Goal: Contribute content: Contribute content

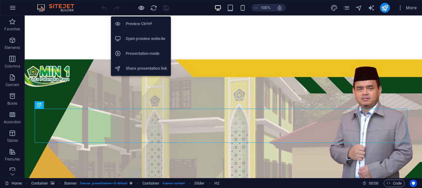
click at [142, 6] on icon "button" at bounding box center [141, 7] width 7 height 7
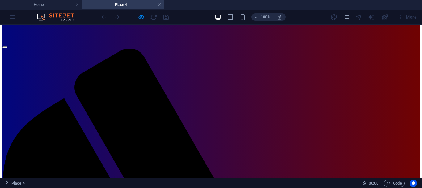
scroll to position [24, 0]
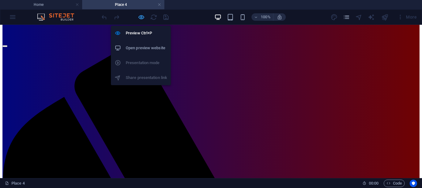
click at [142, 18] on icon "button" at bounding box center [141, 17] width 7 height 7
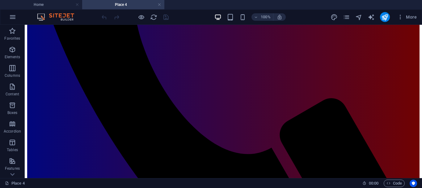
scroll to position [297, 0]
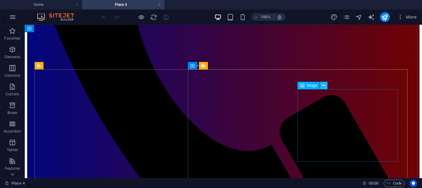
click at [324, 85] on icon at bounding box center [323, 85] width 3 height 6
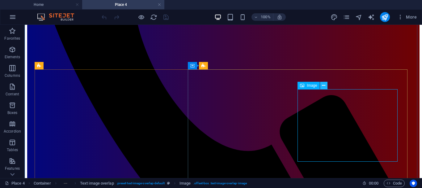
click at [326, 86] on button at bounding box center [323, 85] width 7 height 7
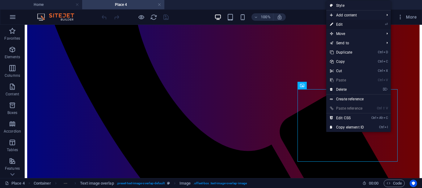
click at [345, 24] on link "⏎ Edit" at bounding box center [346, 24] width 41 height 9
select select "%"
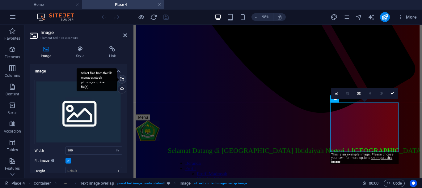
click at [121, 79] on div "Select files from the file manager, stock photos, or upload file(s)" at bounding box center [121, 79] width 9 height 9
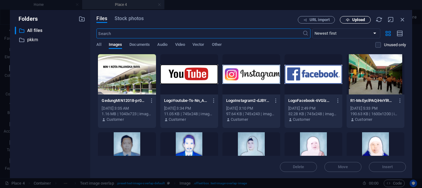
click at [359, 19] on span "Upload" at bounding box center [358, 20] width 13 height 4
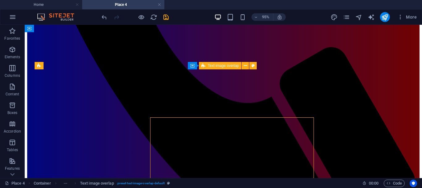
scroll to position [297, 0]
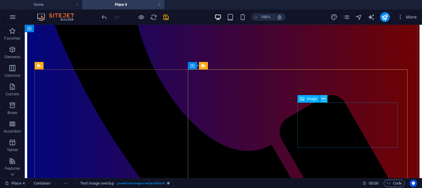
click at [325, 100] on icon at bounding box center [323, 99] width 3 height 6
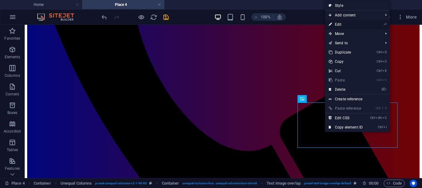
click at [342, 24] on link "⏎ Edit" at bounding box center [345, 24] width 41 height 9
select select "%"
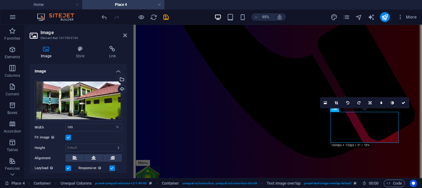
scroll to position [345, 0]
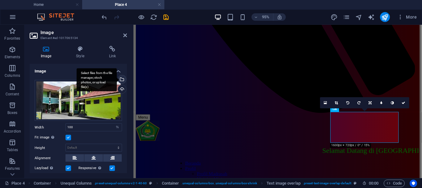
click at [121, 79] on div "Select files from the file manager, stock photos, or upload file(s)" at bounding box center [121, 79] width 9 height 9
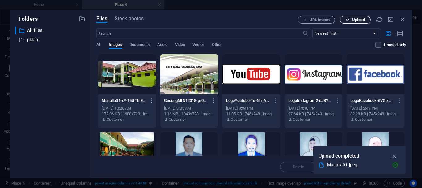
click at [358, 20] on span "Upload" at bounding box center [358, 20] width 13 height 4
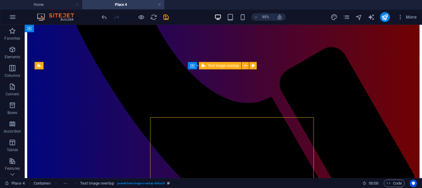
scroll to position [297, 0]
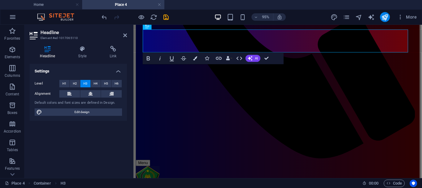
scroll to position [345, 0]
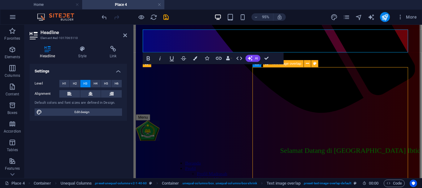
scroll to position [297, 0]
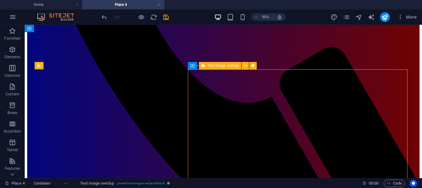
scroll to position [297, 0]
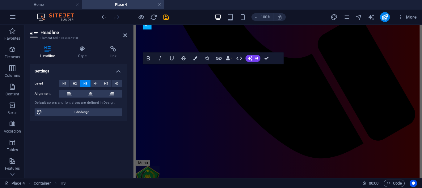
scroll to position [345, 0]
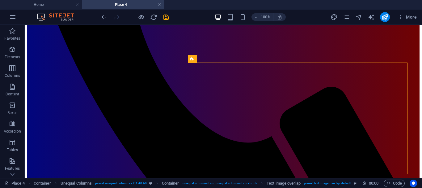
scroll to position [304, 0]
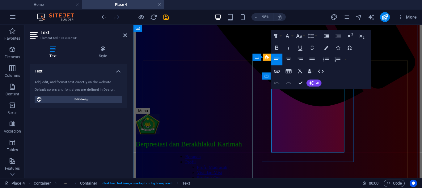
drag, startPoint x: 279, startPoint y: 97, endPoint x: 351, endPoint y: 156, distance: 93.5
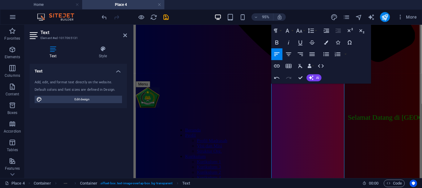
scroll to position [388, 0]
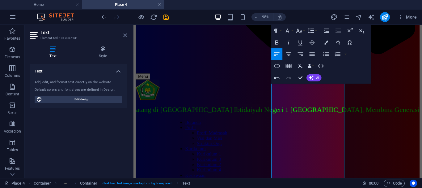
click at [126, 35] on icon at bounding box center [125, 35] width 4 height 5
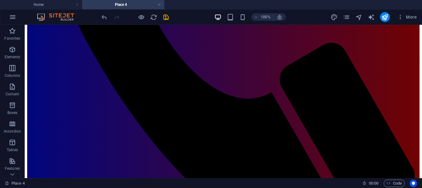
scroll to position [354, 0]
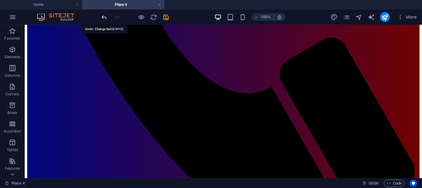
click at [102, 17] on icon "undo" at bounding box center [104, 17] width 7 height 7
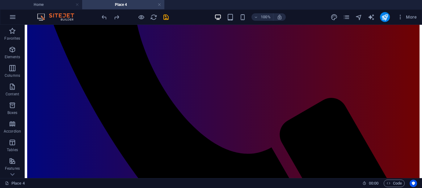
scroll to position [291, 0]
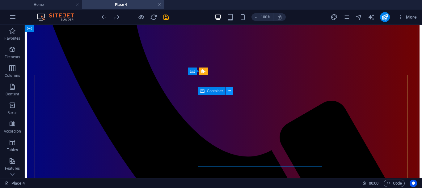
click at [229, 91] on icon at bounding box center [229, 91] width 3 height 6
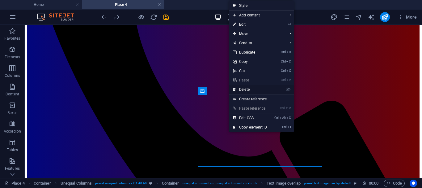
click at [249, 90] on link "⌦ Delete" at bounding box center [249, 89] width 41 height 9
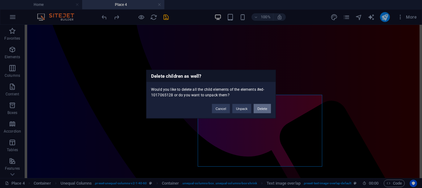
click at [263, 108] on button "Delete" at bounding box center [262, 108] width 17 height 9
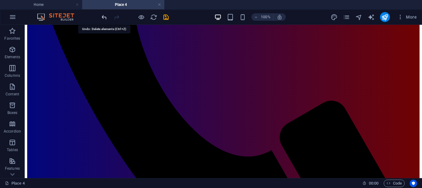
click at [104, 18] on icon "undo" at bounding box center [104, 17] width 7 height 7
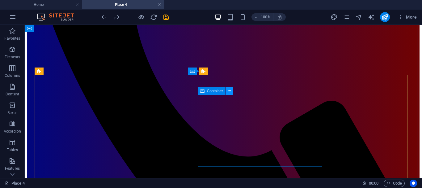
click at [230, 90] on icon at bounding box center [229, 91] width 3 height 6
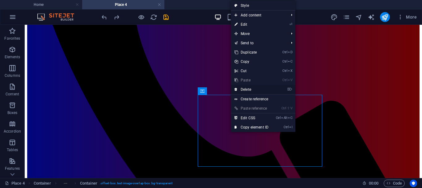
click at [248, 88] on link "⌦ Delete" at bounding box center [251, 89] width 41 height 9
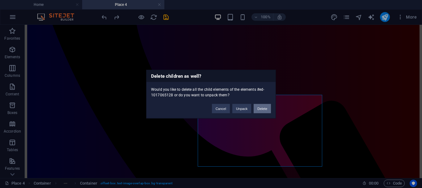
click at [262, 108] on button "Delete" at bounding box center [262, 108] width 17 height 9
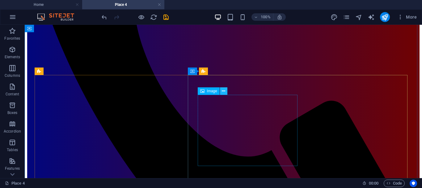
click at [223, 91] on icon at bounding box center [223, 91] width 3 height 6
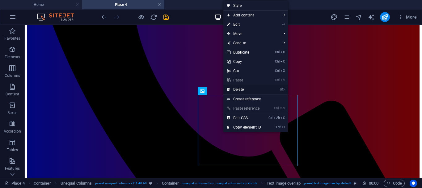
click at [240, 90] on link "⌦ Delete" at bounding box center [243, 89] width 41 height 9
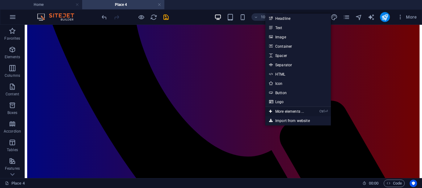
click at [286, 112] on link "Ctrl ⏎ More elements ..." at bounding box center [286, 111] width 42 height 9
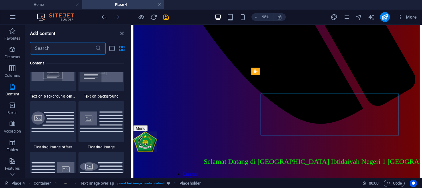
scroll to position [1322, 0]
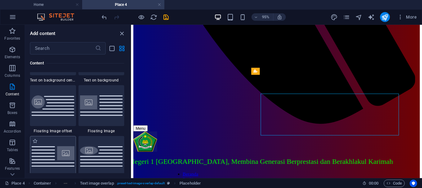
click at [64, 152] on img at bounding box center [53, 156] width 43 height 20
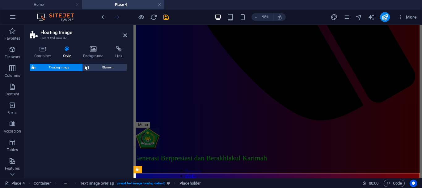
select select "%"
select select "rem"
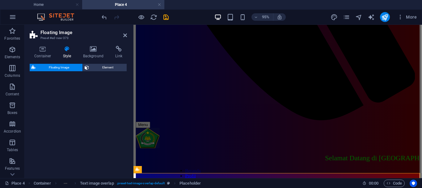
select select "preset-float-container-v3-default-right"
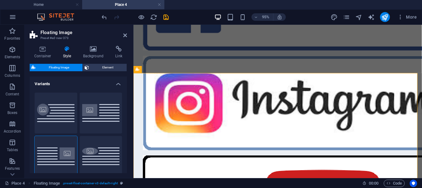
scroll to position [442, 0]
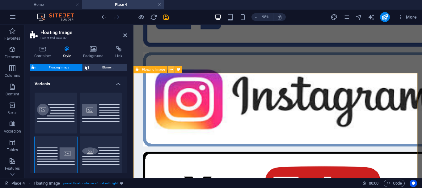
click at [171, 70] on icon at bounding box center [171, 69] width 3 height 6
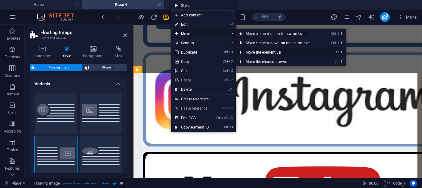
click at [241, 52] on icon at bounding box center [241, 52] width 3 height 9
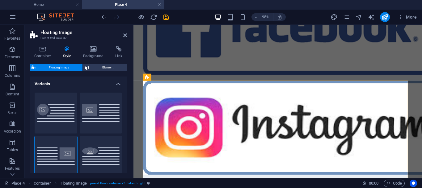
scroll to position [414, 0]
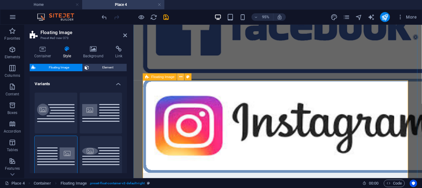
click at [181, 77] on icon at bounding box center [180, 77] width 3 height 6
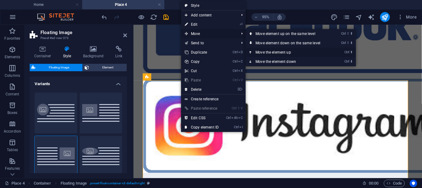
click at [252, 52] on icon at bounding box center [250, 52] width 3 height 9
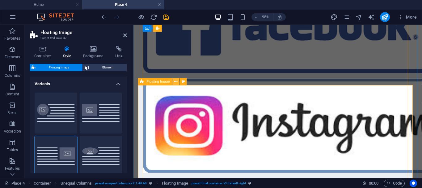
click at [176, 82] on icon at bounding box center [176, 82] width 3 height 6
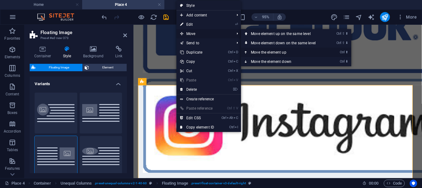
click at [247, 51] on icon at bounding box center [246, 52] width 3 height 9
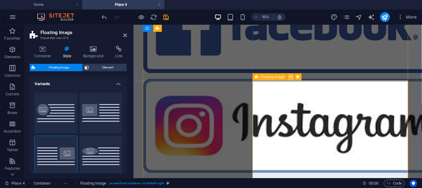
click at [291, 77] on icon at bounding box center [290, 77] width 3 height 6
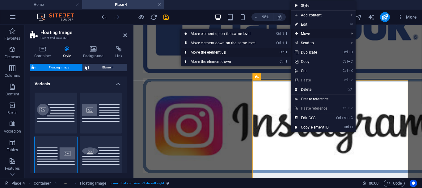
click at [185, 52] on icon at bounding box center [186, 52] width 3 height 9
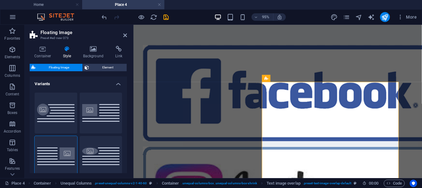
scroll to position [349, 0]
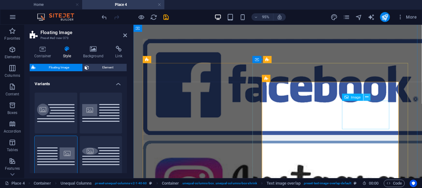
click at [366, 96] on icon at bounding box center [367, 97] width 3 height 6
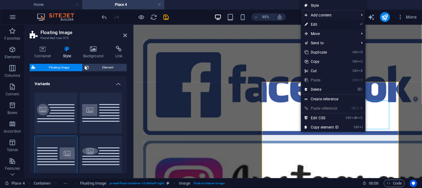
click at [316, 24] on link "⏎ Edit" at bounding box center [321, 24] width 41 height 9
select select "%"
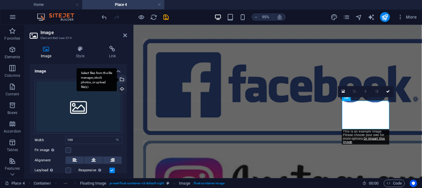
click at [121, 80] on div "Select files from the file manager, stock photos, or upload file(s)" at bounding box center [121, 79] width 9 height 9
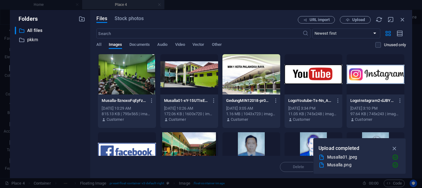
click at [138, 79] on div at bounding box center [127, 74] width 58 height 40
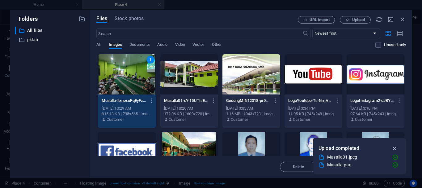
click at [397, 149] on icon "button" at bounding box center [394, 148] width 7 height 7
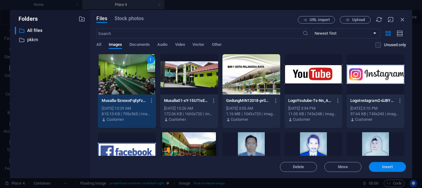
click at [386, 166] on span "Insert" at bounding box center [387, 167] width 11 height 4
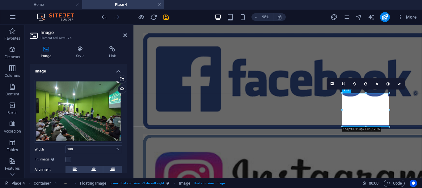
scroll to position [369, 0]
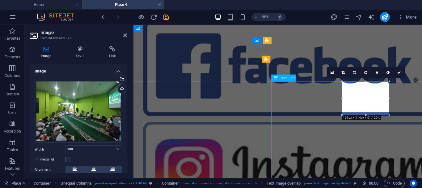
scroll to position [321, 0]
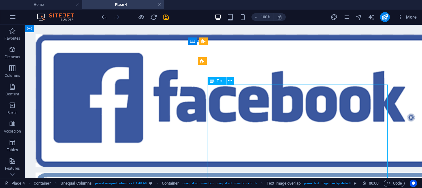
drag, startPoint x: 193, startPoint y: 102, endPoint x: 294, endPoint y: 99, distance: 100.5
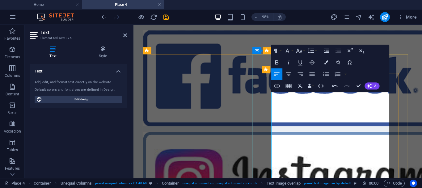
scroll to position [371, 0]
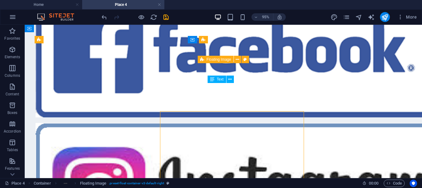
scroll to position [323, 0]
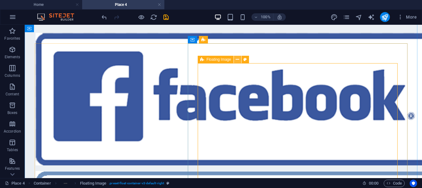
click at [239, 61] on icon at bounding box center [237, 59] width 3 height 6
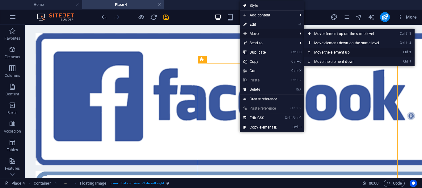
click at [310, 51] on icon at bounding box center [309, 52] width 3 height 9
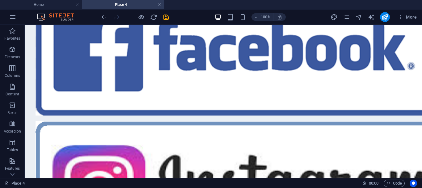
scroll to position [377, 0]
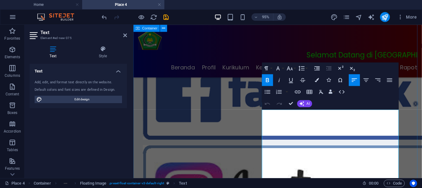
scroll to position [320, 0]
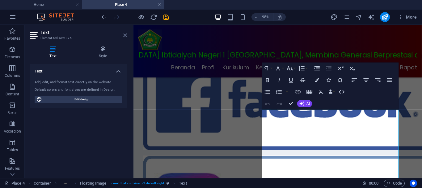
click at [125, 36] on icon at bounding box center [125, 35] width 4 height 5
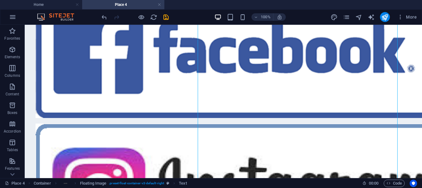
scroll to position [379, 0]
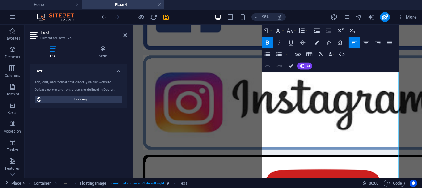
scroll to position [430, 0]
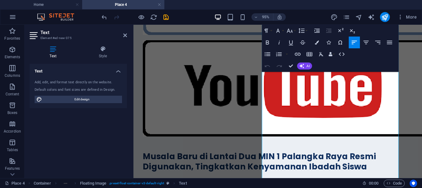
scroll to position [577, 0]
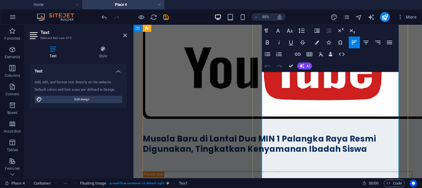
drag, startPoint x: 270, startPoint y: 114, endPoint x: 298, endPoint y: 136, distance: 36.1
click at [124, 35] on icon at bounding box center [125, 35] width 4 height 5
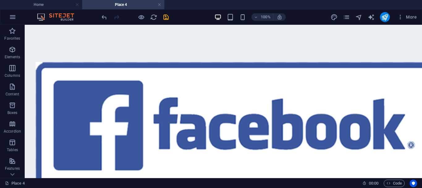
scroll to position [296, 0]
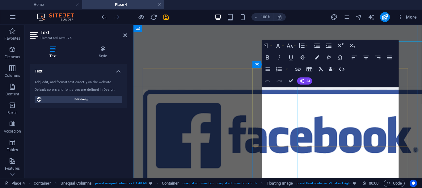
scroll to position [344, 0]
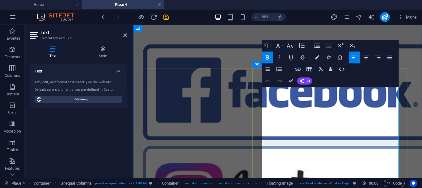
click at [294, 46] on button "Font Size" at bounding box center [291, 46] width 11 height 12
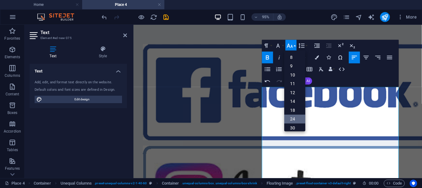
click at [294, 118] on link "24" at bounding box center [295, 118] width 21 height 9
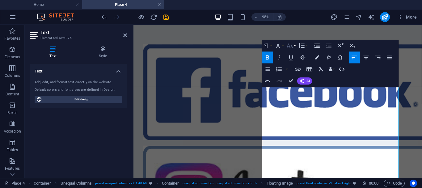
click at [294, 46] on button "Font Size" at bounding box center [291, 46] width 11 height 12
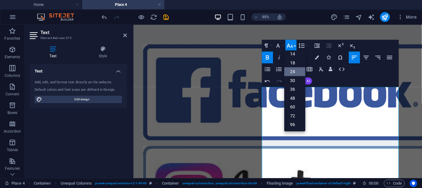
scroll to position [50, 0]
click at [291, 80] on link "30" at bounding box center [295, 80] width 21 height 9
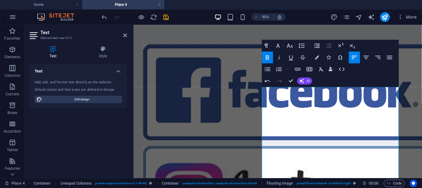
click at [269, 55] on icon "button" at bounding box center [267, 57] width 7 height 7
click at [125, 35] on icon at bounding box center [125, 35] width 4 height 5
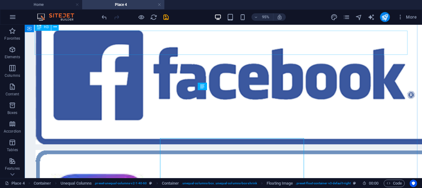
scroll to position [296, 0]
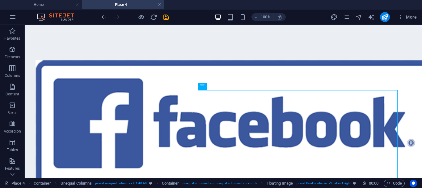
drag, startPoint x: 420, startPoint y: 71, endPoint x: 290, endPoint y: 58, distance: 130.8
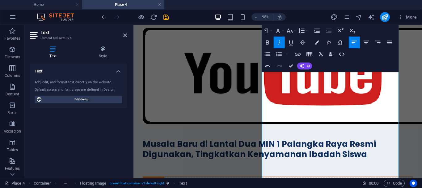
scroll to position [575, 0]
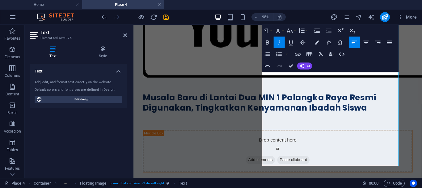
scroll to position [623, 0]
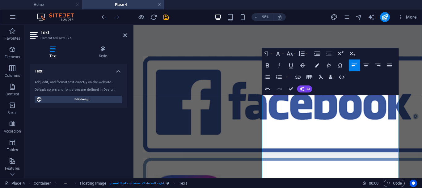
scroll to position [366, 0]
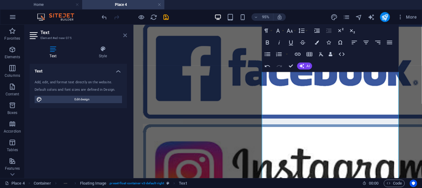
click at [124, 36] on icon at bounding box center [125, 35] width 4 height 5
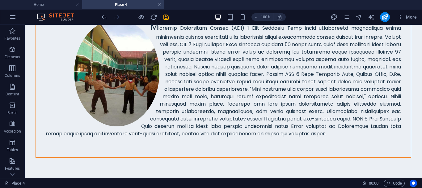
scroll to position [132, 0]
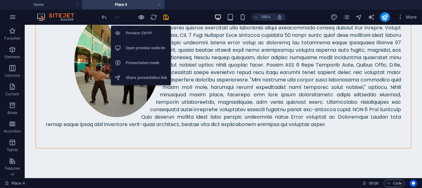
click at [142, 16] on icon "button" at bounding box center [141, 17] width 7 height 7
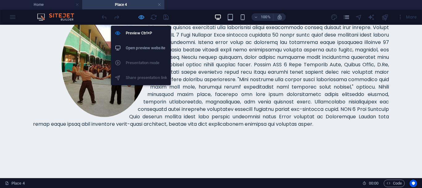
scroll to position [131, 0]
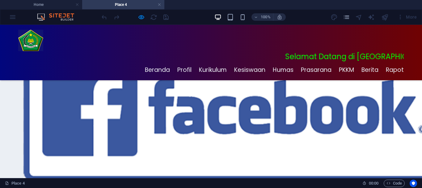
scroll to position [299, 0]
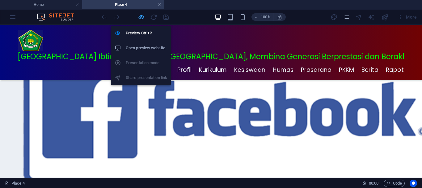
click at [141, 15] on icon "button" at bounding box center [141, 17] width 7 height 7
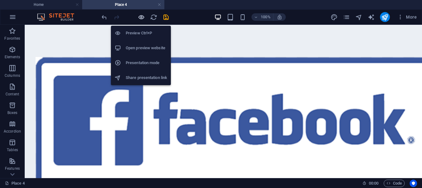
scroll to position [307, 0]
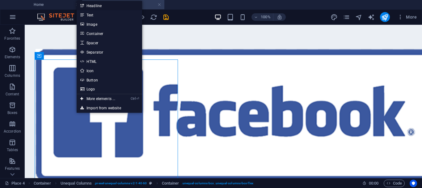
click at [95, 5] on link "Headline" at bounding box center [110, 5] width 66 height 9
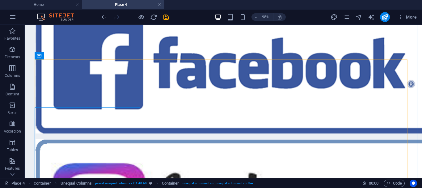
scroll to position [307, 0]
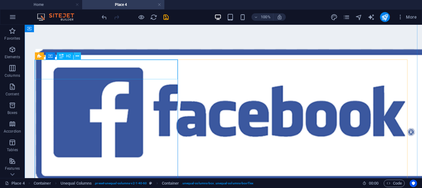
click at [77, 54] on icon at bounding box center [77, 56] width 3 height 6
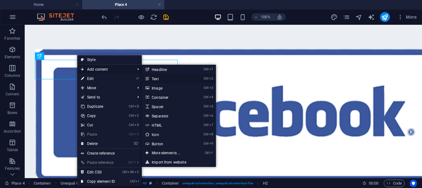
click at [159, 78] on link "Ctrl 2 Text" at bounding box center [167, 78] width 51 height 9
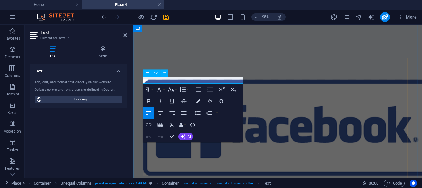
scroll to position [355, 0]
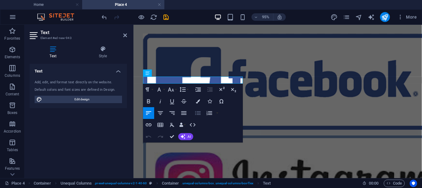
click at [199, 112] on icon "button" at bounding box center [198, 113] width 6 height 4
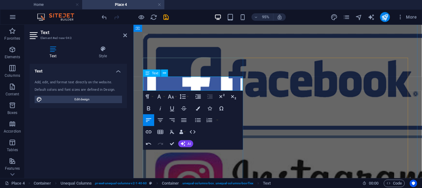
click at [199, 119] on icon "button" at bounding box center [198, 120] width 6 height 4
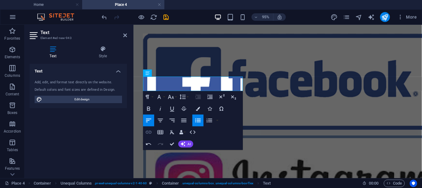
click at [149, 132] on icon "button" at bounding box center [149, 131] width 6 height 3
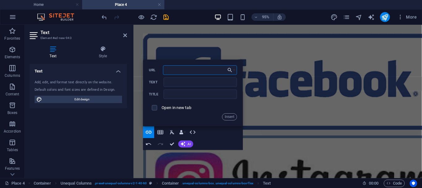
paste input "[URL][DOMAIN_NAME][DOMAIN_NAME][GEOGRAPHIC_DATA][GEOGRAPHIC_DATA][GEOGRAPHIC_DA…"
type input "[URL][DOMAIN_NAME][DOMAIN_NAME][GEOGRAPHIC_DATA][GEOGRAPHIC_DATA][GEOGRAPHIC_DA…"
click at [177, 82] on input "Text" at bounding box center [201, 81] width 74 height 9
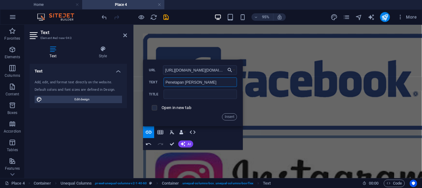
type input "Penetapan [PERSON_NAME]"
click at [155, 108] on input "checkbox" at bounding box center [153, 106] width 5 height 5
checkbox input "true"
click at [231, 115] on button "Insert" at bounding box center [229, 116] width 15 height 7
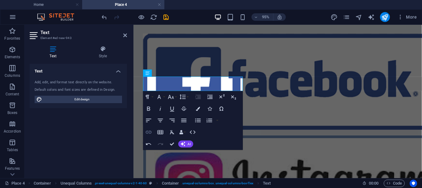
click at [151, 132] on icon "button" at bounding box center [148, 132] width 7 height 7
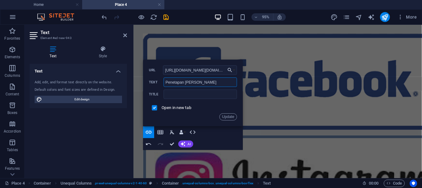
click at [209, 82] on input "Penetapan [PERSON_NAME]" at bounding box center [201, 81] width 74 height 9
type input "Penetapan Arah Kiblat MIN 1 Kota [GEOGRAPHIC_DATA]"
click at [228, 114] on button "Update" at bounding box center [228, 116] width 18 height 7
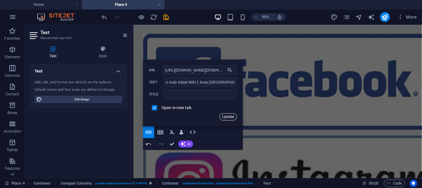
scroll to position [0, 0]
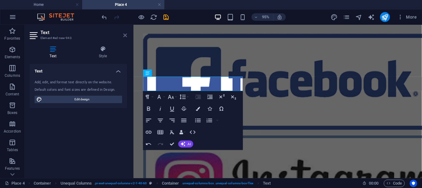
click at [125, 33] on icon at bounding box center [125, 35] width 4 height 5
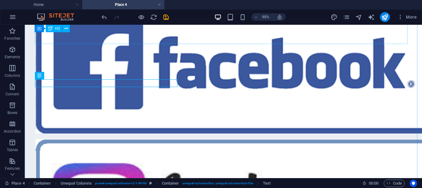
scroll to position [307, 0]
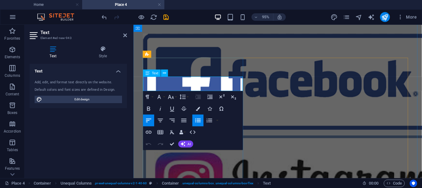
drag, startPoint x: 154, startPoint y: 81, endPoint x: 195, endPoint y: 91, distance: 42.1
click at [176, 97] on button "Font Size" at bounding box center [172, 97] width 11 height 12
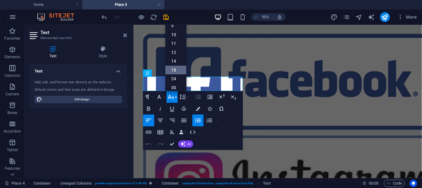
click at [173, 71] on link "18" at bounding box center [176, 69] width 21 height 9
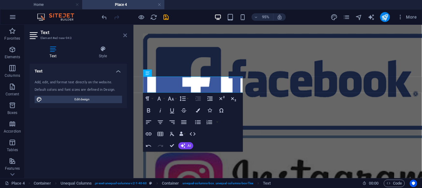
click at [125, 35] on icon at bounding box center [125, 35] width 4 height 5
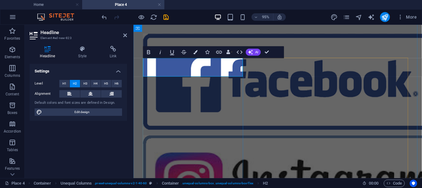
drag, startPoint x: 236, startPoint y: 69, endPoint x: 143, endPoint y: 65, distance: 93.1
click at [84, 83] on span "H3" at bounding box center [85, 83] width 4 height 7
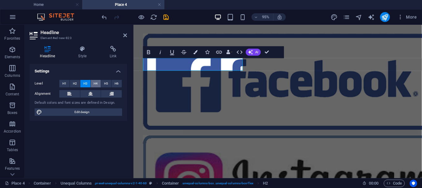
click at [98, 83] on span "H4" at bounding box center [96, 83] width 4 height 7
click at [125, 35] on icon at bounding box center [125, 35] width 4 height 5
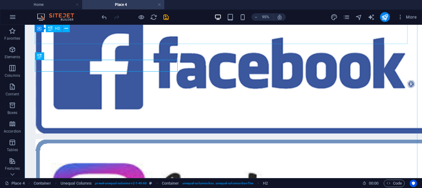
scroll to position [307, 0]
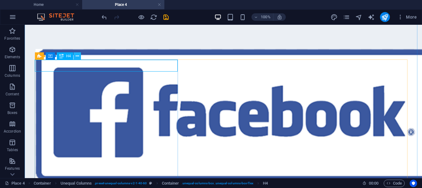
click at [77, 55] on icon at bounding box center [77, 56] width 3 height 6
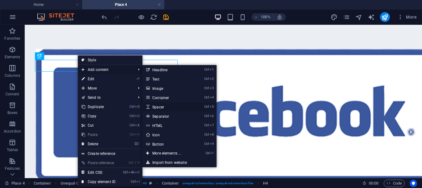
click at [162, 106] on link "Ctrl 5 Spacer" at bounding box center [167, 106] width 51 height 9
select select "px"
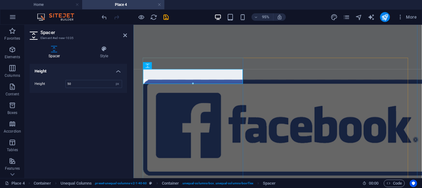
scroll to position [355, 0]
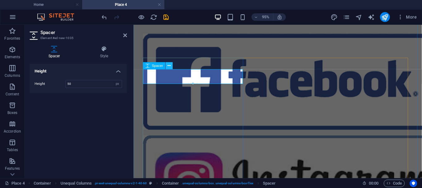
click at [168, 66] on icon at bounding box center [169, 65] width 3 height 6
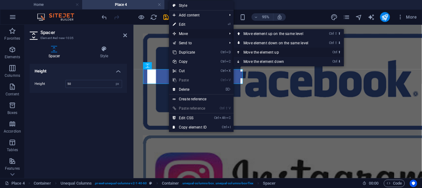
click at [239, 52] on icon at bounding box center [238, 52] width 3 height 9
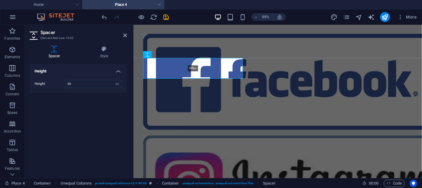
drag, startPoint x: 193, startPoint y: 72, endPoint x: 62, endPoint y: 54, distance: 131.3
click at [193, 77] on div "68px" at bounding box center [193, 68] width 100 height 21
type input "68"
click at [125, 35] on icon at bounding box center [125, 35] width 4 height 5
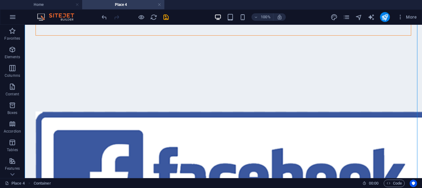
scroll to position [249, 0]
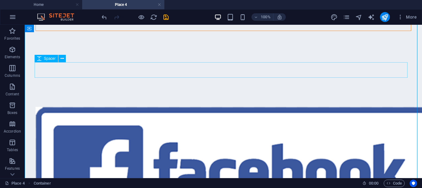
click at [61, 97] on icon at bounding box center [62, 98] width 3 height 6
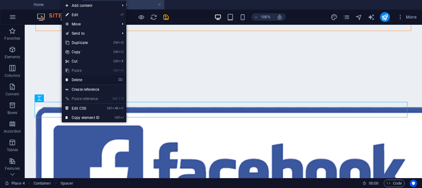
click at [76, 81] on link "⌦ Delete" at bounding box center [82, 79] width 41 height 9
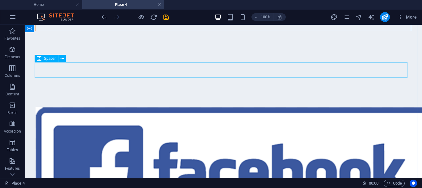
select select "px"
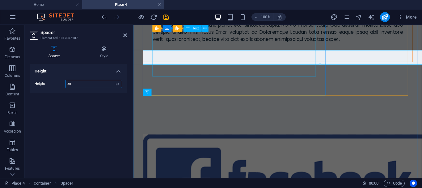
scroll to position [260, 0]
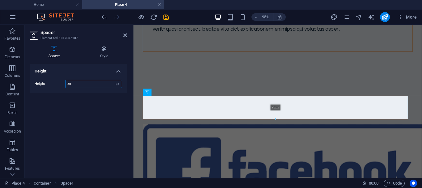
drag, startPoint x: 275, startPoint y: 110, endPoint x: 277, endPoint y: 118, distance: 8.1
click at [277, 118] on div at bounding box center [275, 119] width 265 height 2
type input "78"
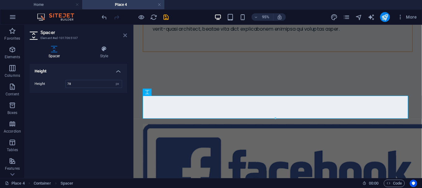
click at [123, 34] on icon at bounding box center [125, 35] width 4 height 5
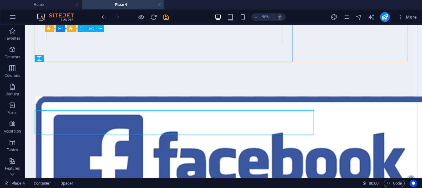
scroll to position [249, 0]
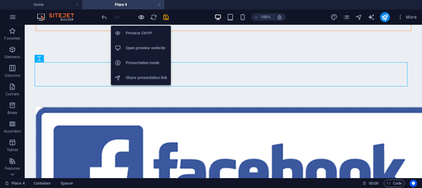
click at [141, 16] on icon "button" at bounding box center [141, 17] width 7 height 7
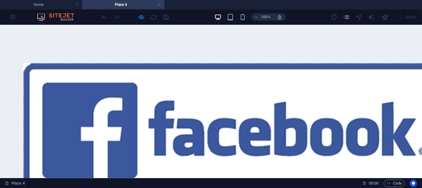
scroll to position [296, 0]
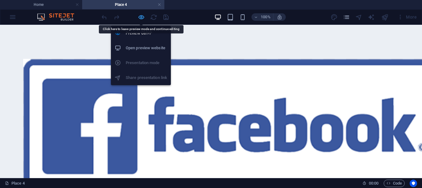
click at [142, 18] on icon "button" at bounding box center [141, 17] width 7 height 7
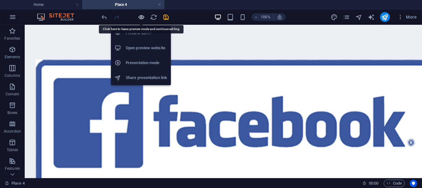
scroll to position [304, 0]
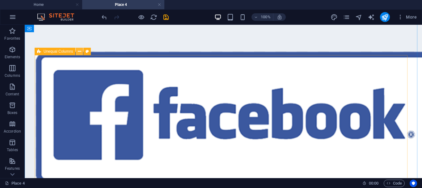
click at [79, 53] on icon at bounding box center [79, 51] width 3 height 6
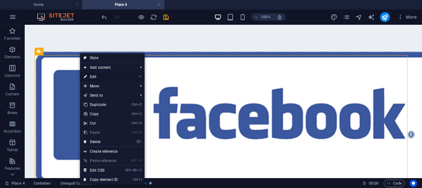
click at [94, 76] on link "⏎ Edit" at bounding box center [100, 76] width 41 height 9
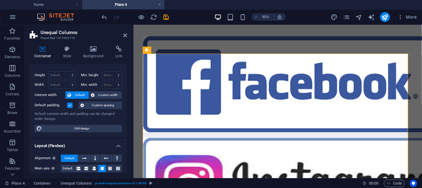
scroll to position [0, 0]
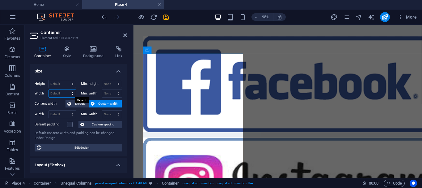
click at [56, 94] on select "Default px rem % em vh vw" at bounding box center [62, 93] width 27 height 7
select select "rem"
click at [66, 90] on select "Default px rem % em vh vw" at bounding box center [62, 93] width 27 height 7
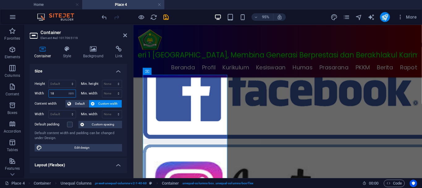
scroll to position [327, 0]
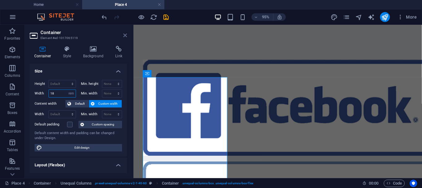
type input "18"
click at [125, 34] on icon at bounding box center [125, 35] width 4 height 5
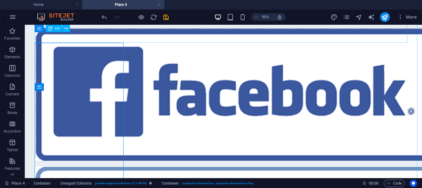
scroll to position [316, 0]
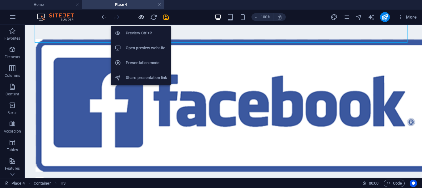
click at [140, 15] on icon "button" at bounding box center [141, 17] width 7 height 7
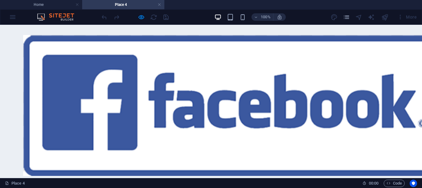
scroll to position [324, 0]
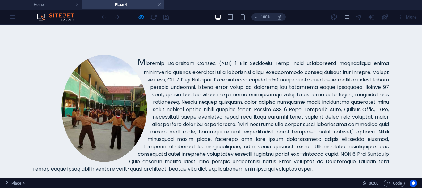
scroll to position [91, 0]
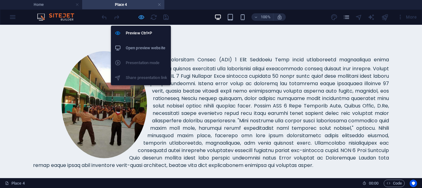
click at [140, 15] on icon "button" at bounding box center [141, 17] width 7 height 7
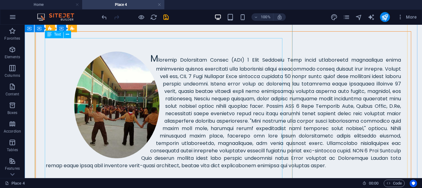
click at [161, 94] on div "M" at bounding box center [223, 110] width 355 height 118
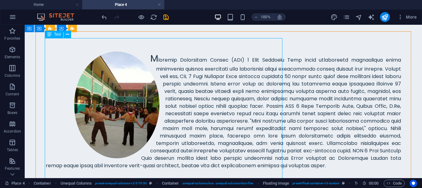
click at [161, 94] on div "M" at bounding box center [223, 110] width 355 height 118
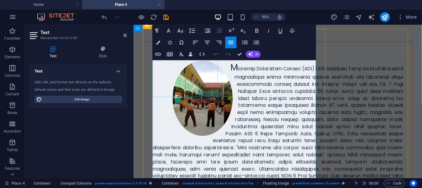
click at [193, 83] on figure at bounding box center [206, 101] width 105 height 79
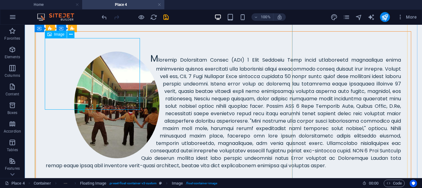
click at [93, 76] on figure at bounding box center [117, 104] width 142 height 107
select select "%"
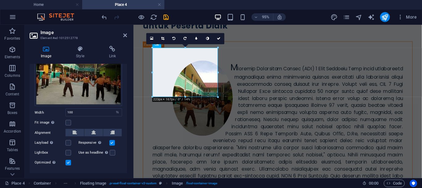
scroll to position [52, 0]
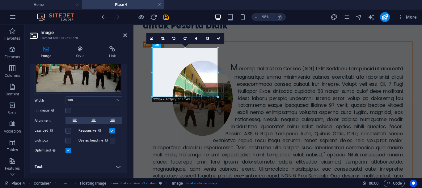
click at [117, 165] on h4 "Text" at bounding box center [78, 166] width 97 height 15
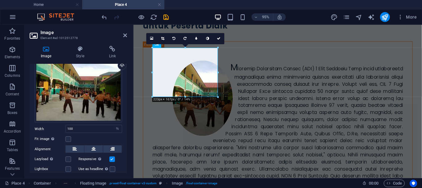
scroll to position [0, 0]
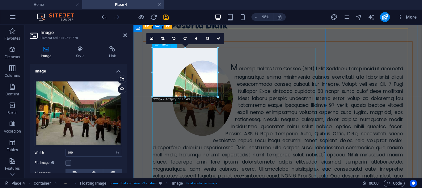
click at [259, 72] on div "M" at bounding box center [286, 132] width 264 height 140
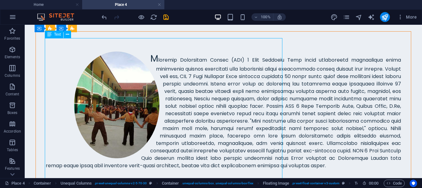
click at [200, 51] on div "M" at bounding box center [223, 110] width 355 height 118
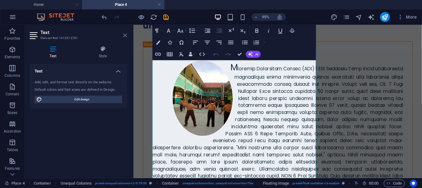
click at [125, 35] on icon at bounding box center [125, 35] width 4 height 5
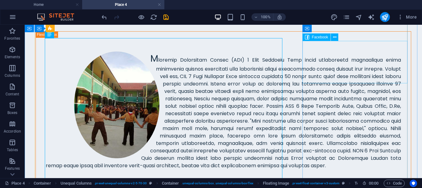
select select "%"
select select "px"
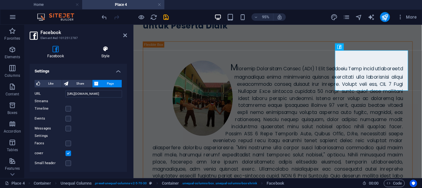
click at [105, 50] on icon at bounding box center [105, 49] width 43 height 6
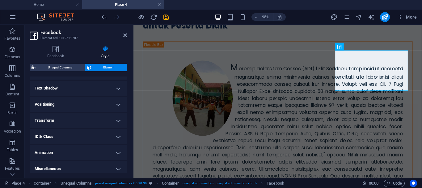
scroll to position [165, 0]
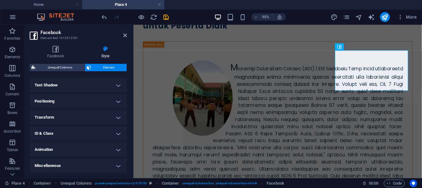
click at [116, 150] on h4 "Animation" at bounding box center [78, 149] width 97 height 15
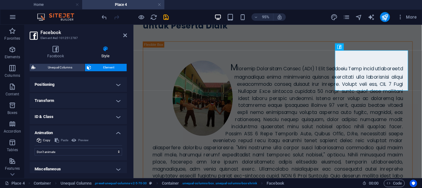
scroll to position [185, 0]
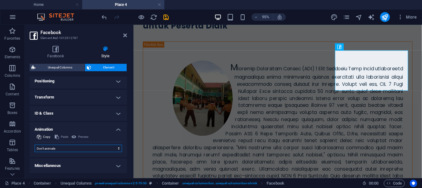
click at [106, 147] on select "Don't animate Show / Hide Slide up/down Zoom in/out Slide left to right Slide r…" at bounding box center [78, 147] width 87 height 7
select select "move-bottom-to-top"
click at [35, 144] on select "Don't animate Show / Hide Slide up/down Zoom in/out Slide left to right Slide r…" at bounding box center [78, 147] width 87 height 7
select select "scroll"
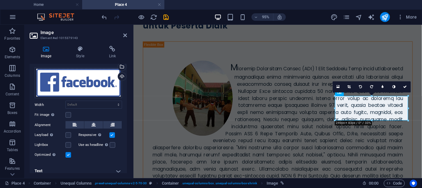
scroll to position [18, 0]
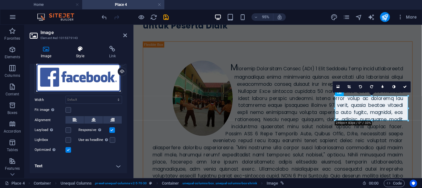
click at [80, 50] on icon at bounding box center [80, 49] width 30 height 6
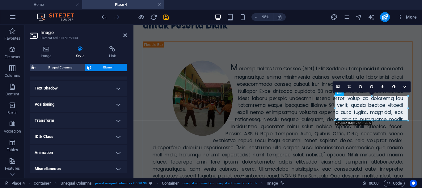
scroll to position [165, 0]
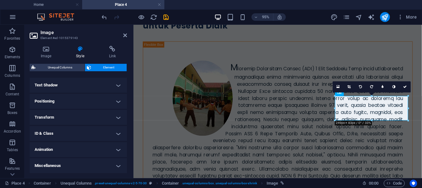
click at [117, 150] on h4 "Animation" at bounding box center [78, 149] width 97 height 15
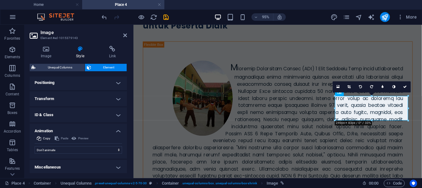
scroll to position [185, 0]
click at [96, 149] on select "Don't animate Show / Hide Slide up/down Zoom in/out Slide left to right Slide r…" at bounding box center [78, 147] width 87 height 7
select select "move-bottom-to-top"
click at [35, 144] on select "Don't animate Show / Hide Slide up/down Zoom in/out Slide left to right Slide r…" at bounding box center [78, 147] width 87 height 7
select select "scroll"
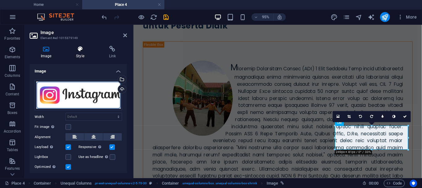
click at [84, 47] on icon at bounding box center [80, 49] width 30 height 6
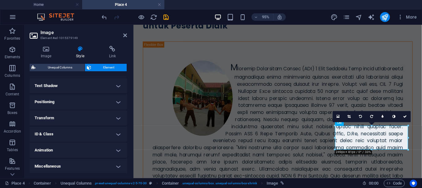
scroll to position [165, 0]
click at [117, 149] on h4 "Animation" at bounding box center [78, 149] width 97 height 15
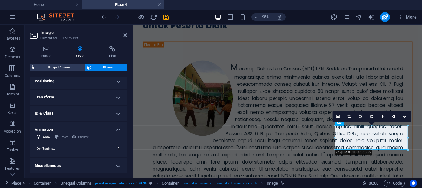
click at [89, 148] on select "Don't animate Show / Hide Slide up/down Zoom in/out Slide left to right Slide r…" at bounding box center [78, 147] width 87 height 7
select select "move-bottom-to-top"
click at [35, 144] on select "Don't animate Show / Hide Slide up/down Zoom in/out Slide left to right Slide r…" at bounding box center [78, 147] width 87 height 7
select select "scroll"
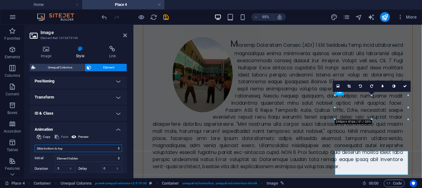
scroll to position [128, 0]
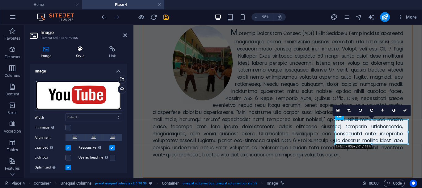
click at [86, 50] on icon at bounding box center [80, 49] width 30 height 6
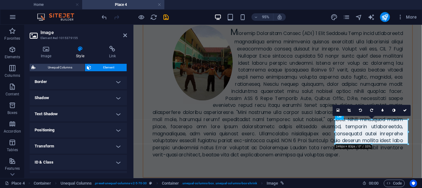
scroll to position [165, 0]
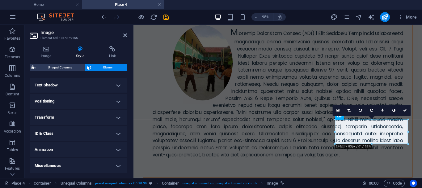
click at [116, 149] on h4 "Animation" at bounding box center [78, 149] width 97 height 15
click at [78, 167] on select "Don't animate Show / Hide Slide up/down Zoom in/out Slide left to right Slide r…" at bounding box center [78, 167] width 87 height 7
select select "move-bottom-to-top"
click at [35, 164] on select "Don't animate Show / Hide Slide up/down Zoom in/out Slide left to right Slide r…" at bounding box center [78, 167] width 87 height 7
select select "scroll"
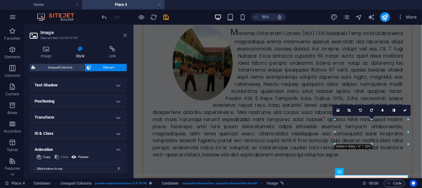
click at [125, 35] on icon at bounding box center [125, 35] width 4 height 5
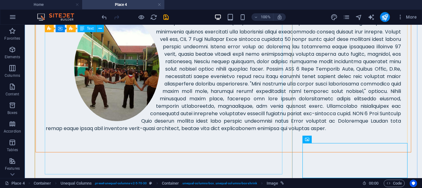
scroll to position [117, 0]
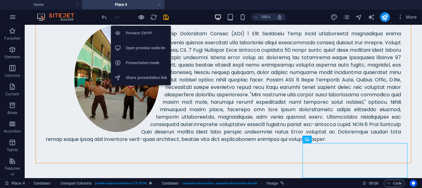
click at [142, 16] on icon "button" at bounding box center [141, 17] width 7 height 7
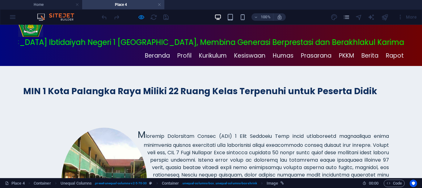
scroll to position [0, 0]
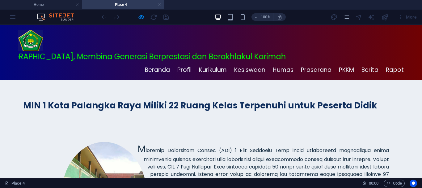
click at [158, 4] on link at bounding box center [160, 5] width 4 height 6
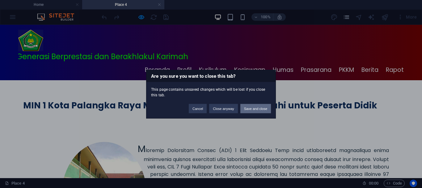
click at [255, 108] on button "Save and close" at bounding box center [255, 108] width 31 height 9
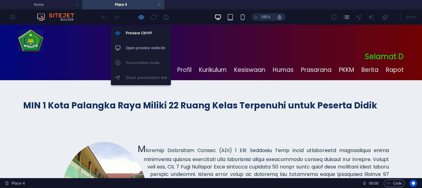
click at [142, 16] on icon "button" at bounding box center [141, 17] width 7 height 7
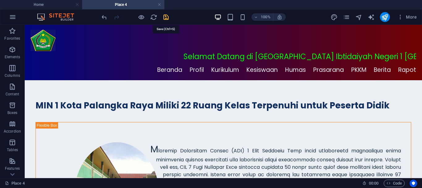
click at [164, 16] on icon "save" at bounding box center [166, 17] width 7 height 7
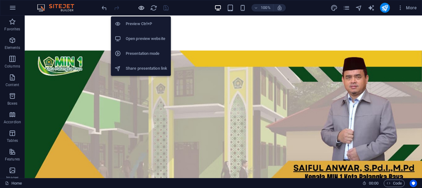
click at [140, 7] on icon "button" at bounding box center [141, 7] width 7 height 7
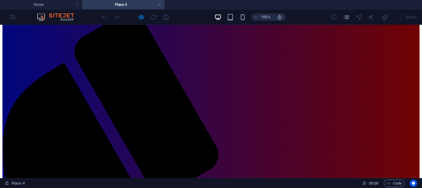
scroll to position [45, 0]
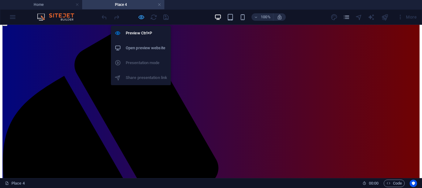
click at [140, 17] on icon "button" at bounding box center [141, 17] width 7 height 7
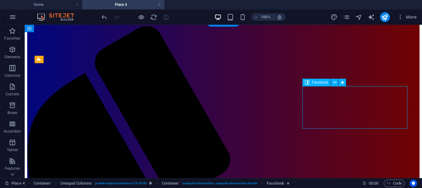
select select "%"
select select "px"
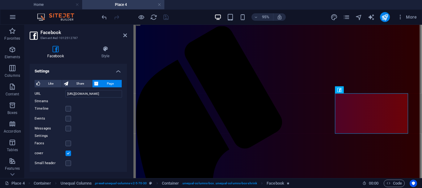
click at [125, 109] on div "Like Share Page Notice: to see and interact with the Like feature users need to…" at bounding box center [78, 123] width 97 height 97
click at [104, 47] on icon at bounding box center [105, 49] width 43 height 6
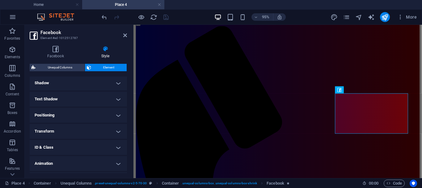
scroll to position [165, 0]
click at [116, 149] on h4 "Animation" at bounding box center [78, 149] width 97 height 15
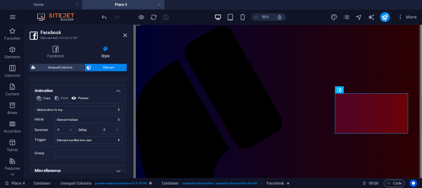
scroll to position [228, 0]
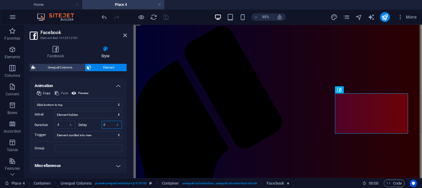
click at [111, 124] on input "0" at bounding box center [112, 124] width 20 height 7
type input "2"
click at [130, 97] on div "Facebook Style Settings Like Share Page Notice: to see and interact with the Li…" at bounding box center [78, 109] width 107 height 137
click at [80, 94] on span "Preview" at bounding box center [83, 92] width 11 height 7
click at [82, 94] on span "Preview" at bounding box center [83, 92] width 11 height 7
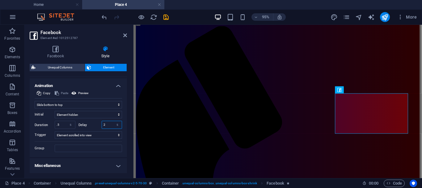
click at [107, 125] on input "2" at bounding box center [112, 124] width 20 height 7
type input "0"
click at [63, 126] on input ".5" at bounding box center [65, 124] width 20 height 7
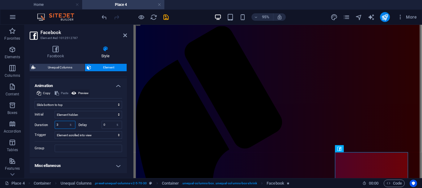
type input "3"
click at [83, 92] on span "Preview" at bounding box center [83, 92] width 11 height 7
click at [83, 91] on span "Preview" at bounding box center [83, 92] width 11 height 7
click at [61, 125] on input "3" at bounding box center [65, 124] width 20 height 7
type input "4"
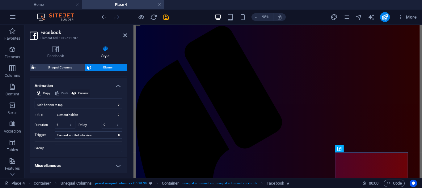
click at [82, 91] on span "Preview" at bounding box center [83, 92] width 11 height 7
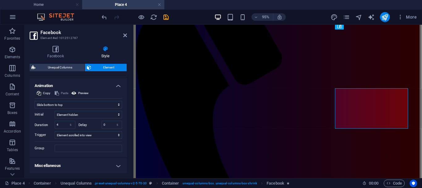
scroll to position [117, 0]
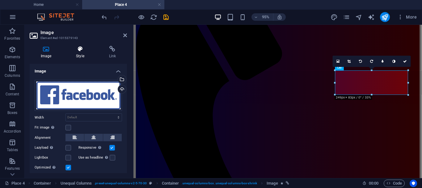
click at [82, 51] on icon at bounding box center [80, 49] width 30 height 6
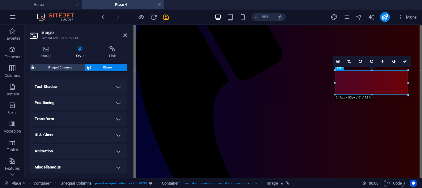
scroll to position [165, 0]
click at [118, 147] on h4 "Animation" at bounding box center [78, 149] width 97 height 15
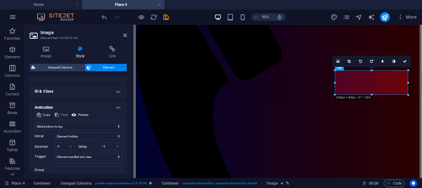
scroll to position [228, 0]
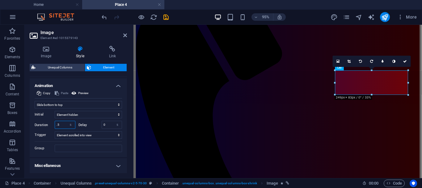
click at [62, 124] on input ".5" at bounding box center [65, 124] width 20 height 7
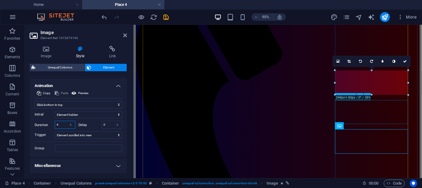
type input "4"
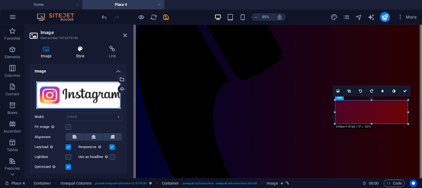
click at [83, 48] on icon at bounding box center [80, 49] width 30 height 6
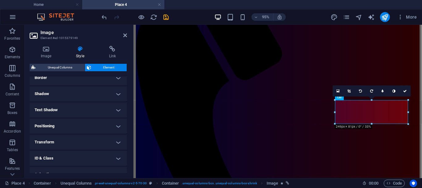
scroll to position [165, 0]
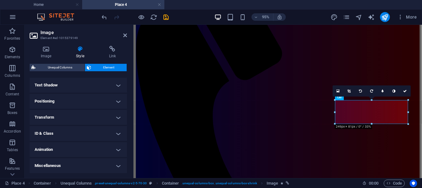
click at [117, 148] on h4 "Animation" at bounding box center [78, 149] width 97 height 15
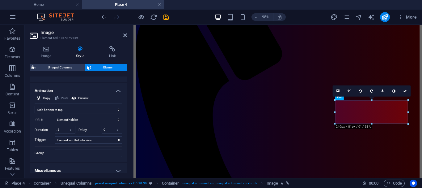
scroll to position [228, 0]
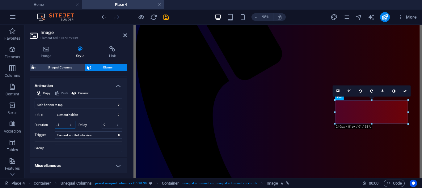
click at [61, 126] on input ".5" at bounding box center [65, 124] width 20 height 7
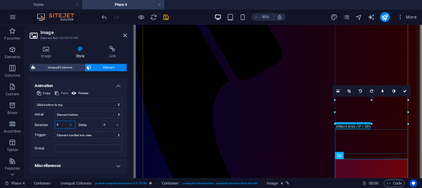
type input "4"
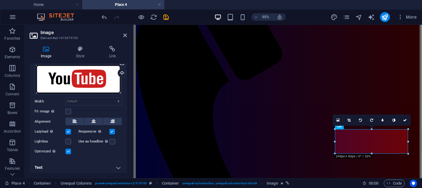
scroll to position [18, 0]
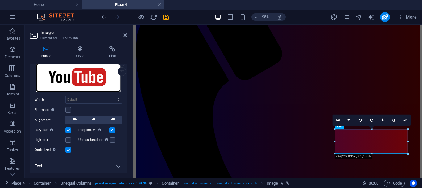
click at [117, 165] on h4 "Text" at bounding box center [78, 165] width 97 height 15
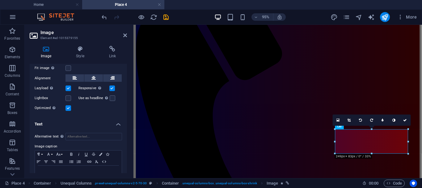
scroll to position [76, 0]
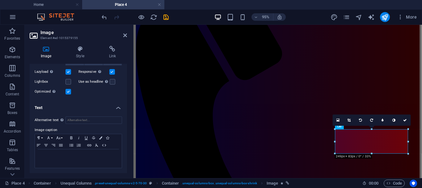
click at [117, 107] on h4 "Text" at bounding box center [78, 105] width 97 height 11
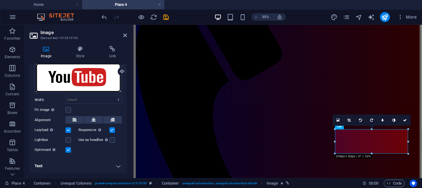
scroll to position [14, 0]
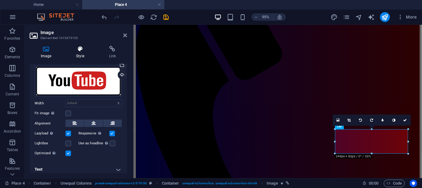
click at [81, 50] on icon at bounding box center [80, 49] width 30 height 6
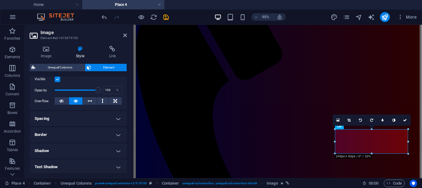
scroll to position [165, 0]
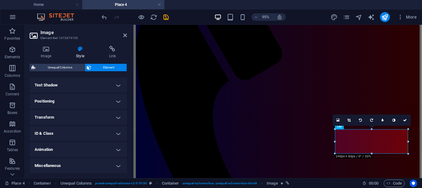
click at [116, 148] on h4 "Animation" at bounding box center [78, 149] width 97 height 15
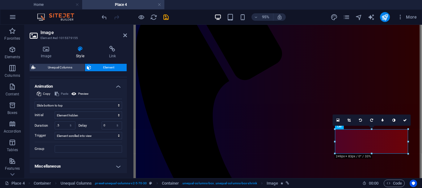
scroll to position [228, 0]
click at [61, 124] on input ".5" at bounding box center [65, 124] width 20 height 7
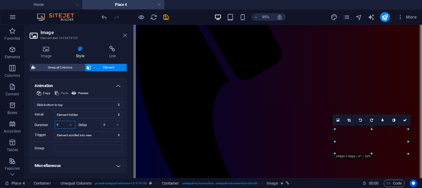
type input "4"
click at [126, 34] on icon at bounding box center [125, 35] width 4 height 5
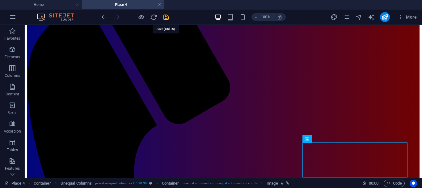
click at [165, 15] on icon "save" at bounding box center [166, 17] width 7 height 7
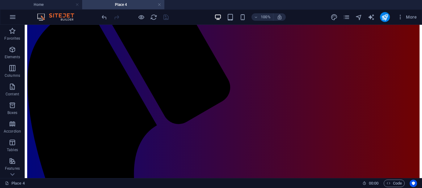
scroll to position [0, 0]
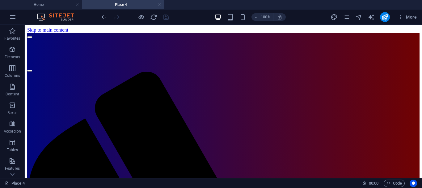
click at [159, 3] on link at bounding box center [160, 5] width 4 height 6
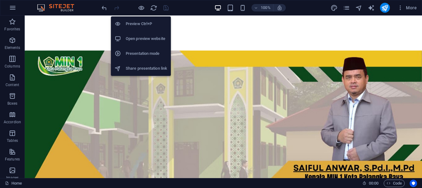
click at [141, 38] on h6 "Open preview website" at bounding box center [146, 38] width 41 height 7
click at [139, 6] on icon "button" at bounding box center [141, 7] width 7 height 7
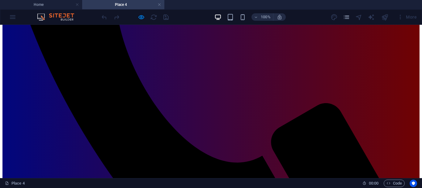
scroll to position [315, 0]
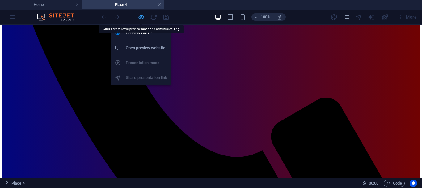
click at [139, 19] on icon "button" at bounding box center [141, 17] width 7 height 7
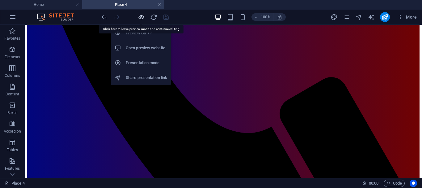
scroll to position [323, 0]
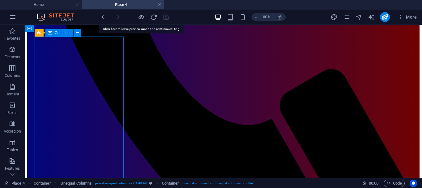
select select "rem"
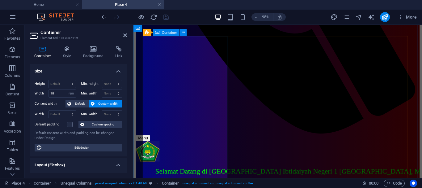
scroll to position [371, 0]
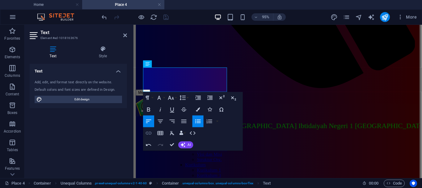
click at [150, 133] on icon "button" at bounding box center [149, 132] width 6 height 3
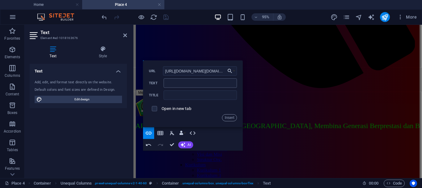
scroll to position [0, 1546]
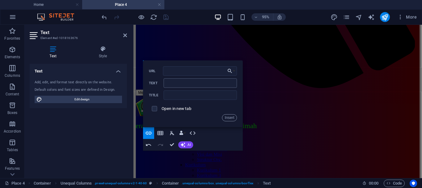
type input "[URL][DOMAIN_NAME][DOMAIN_NAME][GEOGRAPHIC_DATA][DATE]"
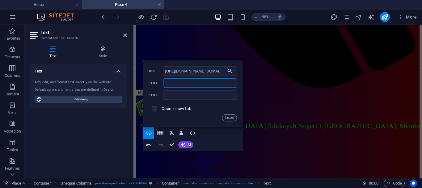
click at [179, 83] on input "Text" at bounding box center [201, 82] width 74 height 9
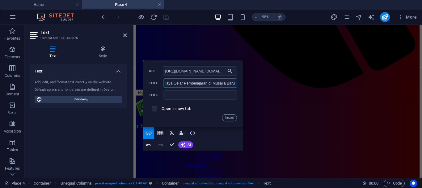
type input "TPQ MIN 1 Palangka Raya Gelar Pembelajaran di Musalla Baru"
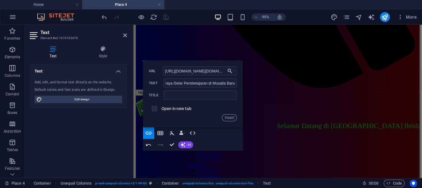
scroll to position [0, 0]
click at [156, 108] on input "checkbox" at bounding box center [153, 107] width 5 height 5
checkbox input "true"
click at [228, 116] on button "Insert" at bounding box center [229, 117] width 15 height 7
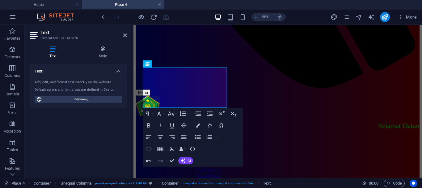
click at [149, 148] on icon "button" at bounding box center [148, 148] width 7 height 7
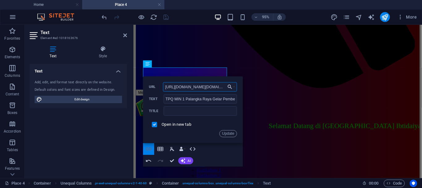
scroll to position [0, 1546]
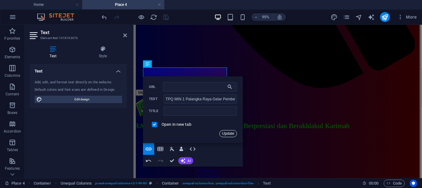
click at [229, 133] on button "Update" at bounding box center [228, 133] width 18 height 7
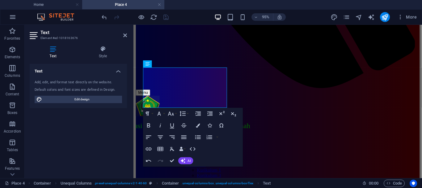
scroll to position [0, 0]
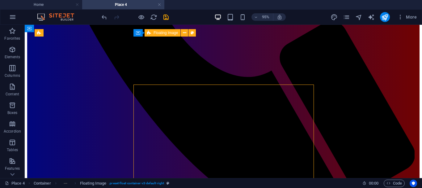
scroll to position [323, 0]
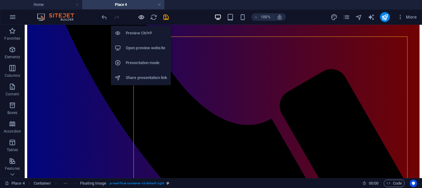
click at [141, 17] on icon "button" at bounding box center [141, 17] width 7 height 7
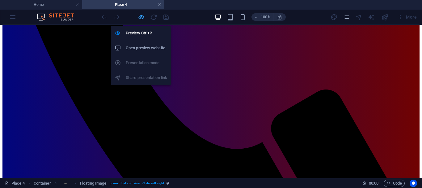
scroll to position [315, 0]
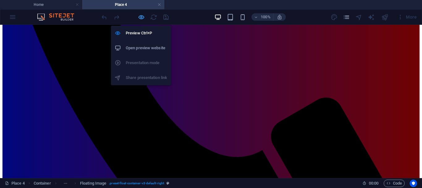
click at [141, 17] on icon "button" at bounding box center [141, 17] width 7 height 7
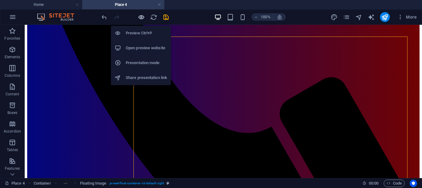
scroll to position [323, 0]
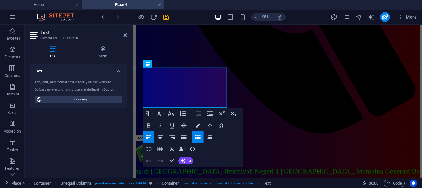
scroll to position [371, 0]
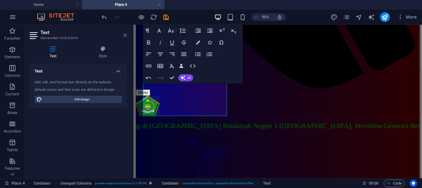
click at [125, 34] on icon at bounding box center [125, 35] width 4 height 5
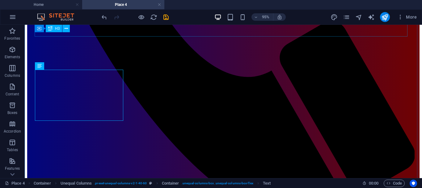
scroll to position [323, 0]
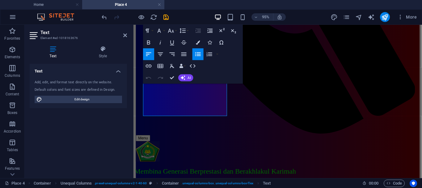
scroll to position [371, 0]
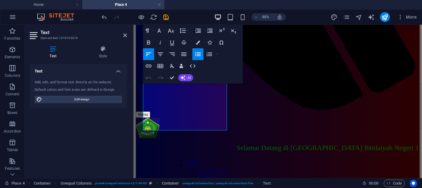
scroll to position [346, 0]
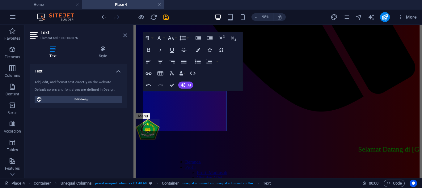
click at [125, 34] on icon at bounding box center [125, 35] width 4 height 5
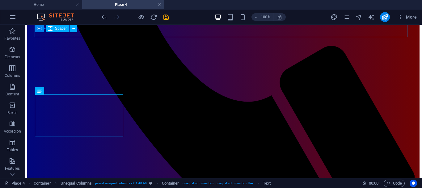
scroll to position [298, 0]
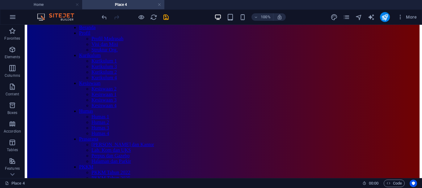
scroll to position [613, 0]
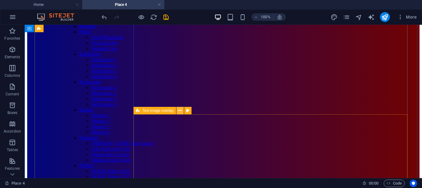
click at [180, 111] on icon at bounding box center [179, 110] width 3 height 6
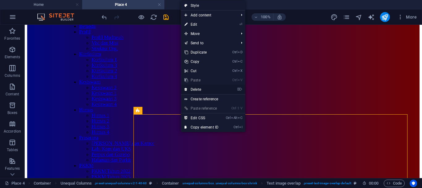
click at [198, 90] on link "⌦ Delete" at bounding box center [201, 89] width 41 height 9
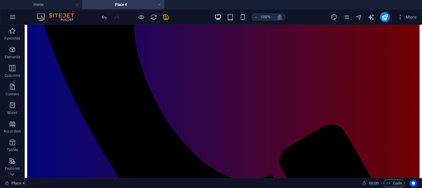
scroll to position [305, 0]
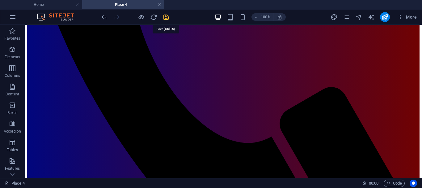
click at [165, 17] on icon "save" at bounding box center [166, 17] width 7 height 7
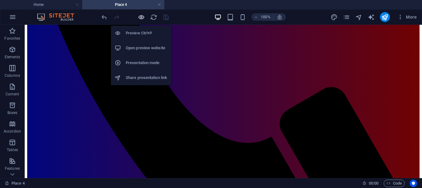
click at [140, 16] on icon "button" at bounding box center [141, 17] width 7 height 7
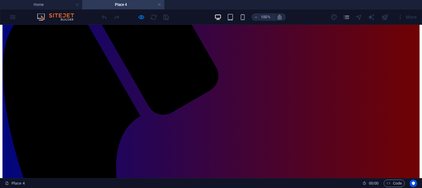
scroll to position [139, 0]
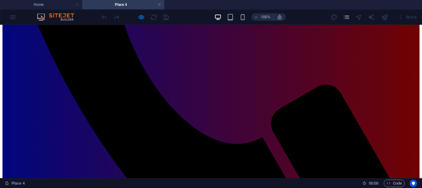
scroll to position [331, 0]
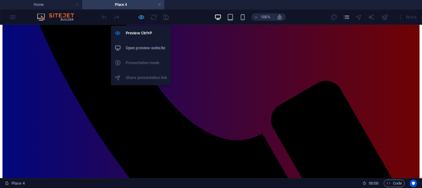
click at [142, 17] on icon "button" at bounding box center [141, 17] width 7 height 7
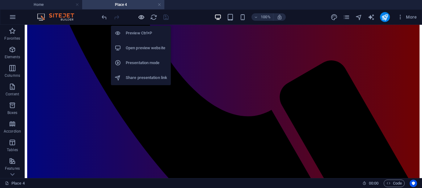
scroll to position [340, 0]
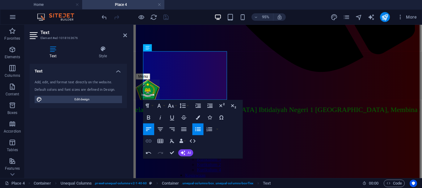
click at [149, 141] on icon "button" at bounding box center [149, 140] width 6 height 3
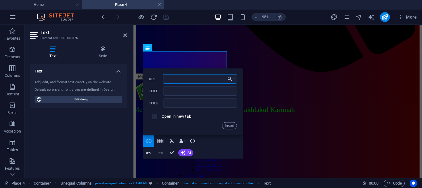
paste input "[URL][DOMAIN_NAME]"
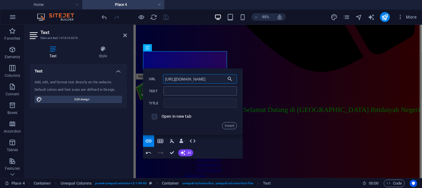
type input "[URL][DOMAIN_NAME]"
click at [185, 92] on input "Text" at bounding box center [201, 90] width 74 height 9
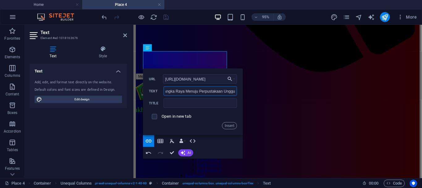
scroll to position [0, 29]
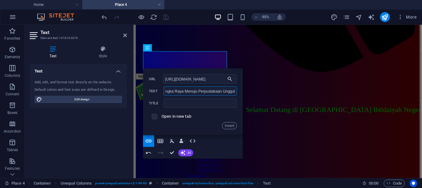
type input "MIN 1 Kota Palangka Raya Menuju Perpustakaan Unggul"
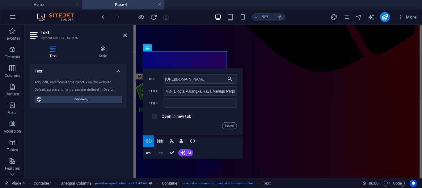
click at [154, 116] on input "checkbox" at bounding box center [153, 115] width 5 height 5
checkbox input "true"
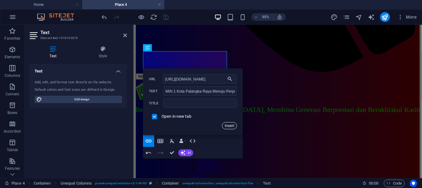
click at [230, 125] on button "Insert" at bounding box center [229, 125] width 15 height 7
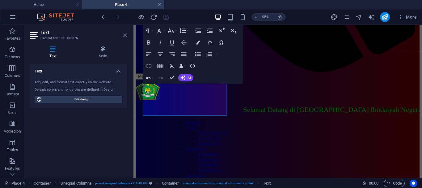
click at [125, 34] on icon at bounding box center [125, 35] width 4 height 5
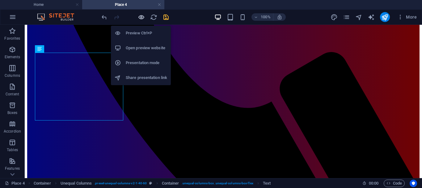
click at [141, 17] on icon "button" at bounding box center [141, 17] width 7 height 7
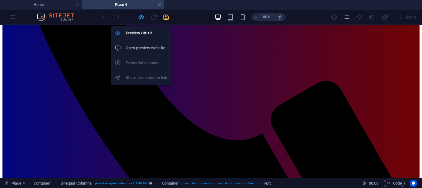
click at [142, 16] on icon "button" at bounding box center [141, 17] width 7 height 7
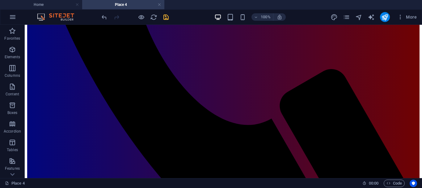
scroll to position [329, 0]
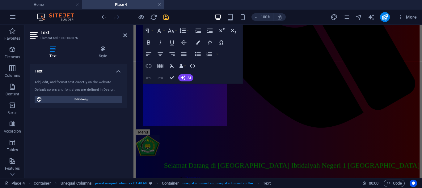
scroll to position [377, 0]
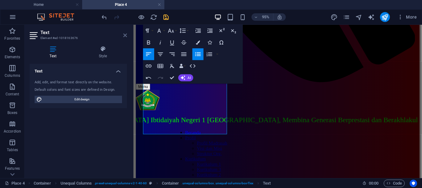
click at [124, 35] on icon at bounding box center [125, 35] width 4 height 5
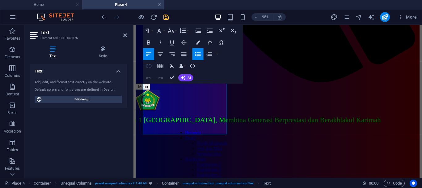
click at [147, 64] on icon "button" at bounding box center [148, 65] width 7 height 7
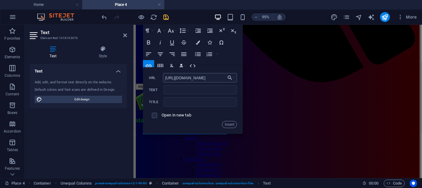
scroll to position [0, 125]
type input "[URL][DOMAIN_NAME]"
click at [187, 90] on input "Text" at bounding box center [201, 89] width 74 height 9
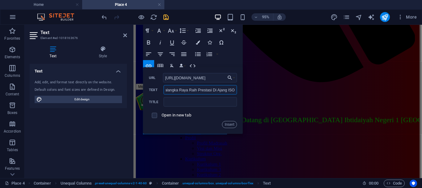
type input "MIN 1 Kota Palangka Raya Raih Prestasi Di Ajang ISO"
click at [156, 115] on span at bounding box center [154, 115] width 5 height 5
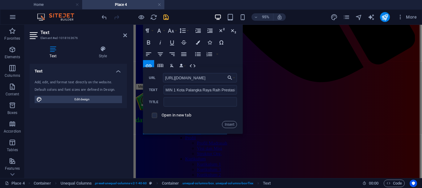
click at [155, 115] on input "checkbox" at bounding box center [153, 114] width 5 height 5
checkbox input "true"
click at [229, 124] on button "Insert" at bounding box center [229, 124] width 15 height 7
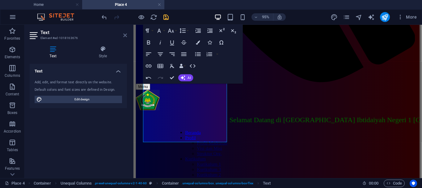
click at [125, 34] on icon at bounding box center [125, 35] width 4 height 5
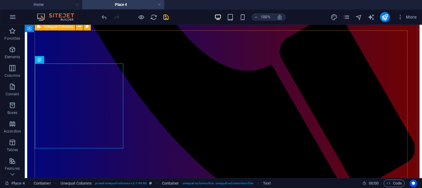
scroll to position [329, 0]
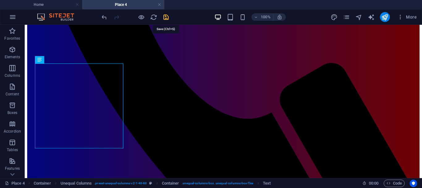
click at [166, 18] on icon "save" at bounding box center [166, 17] width 7 height 7
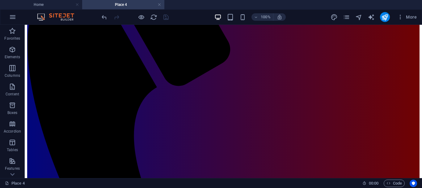
scroll to position [0, 0]
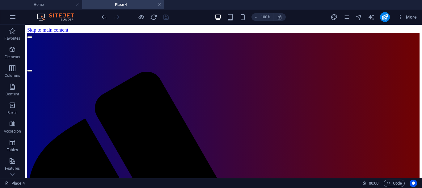
drag, startPoint x: 419, startPoint y: 85, endPoint x: 439, endPoint y: 44, distance: 46.2
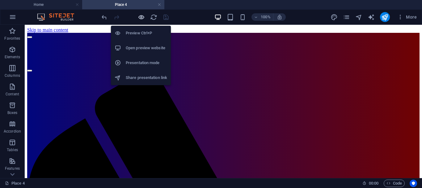
click at [140, 16] on icon "button" at bounding box center [141, 17] width 7 height 7
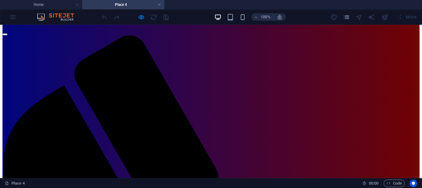
scroll to position [40, 0]
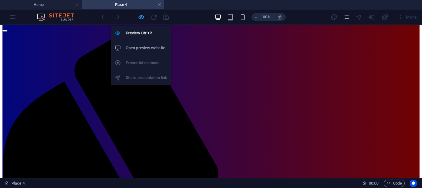
click at [142, 18] on icon "button" at bounding box center [141, 17] width 7 height 7
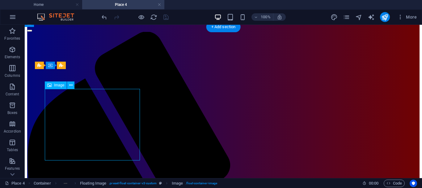
select select "%"
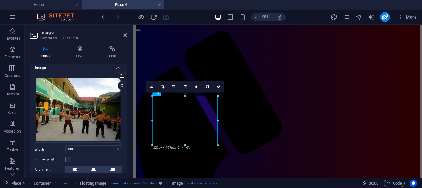
scroll to position [0, 0]
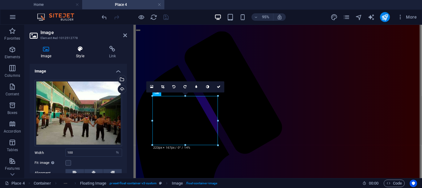
click at [81, 51] on icon at bounding box center [80, 49] width 30 height 6
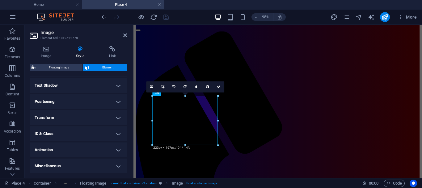
scroll to position [165, 0]
click at [117, 150] on h4 "Animation" at bounding box center [78, 149] width 97 height 15
click at [79, 168] on select "Don't animate Show / Hide Slide up/down Zoom in/out Slide left to right Slide r…" at bounding box center [78, 167] width 87 height 7
select select "move-right-to-left"
click at [35, 164] on select "Don't animate Show / Hide Slide up/down Zoom in/out Slide left to right Slide r…" at bounding box center [78, 167] width 87 height 7
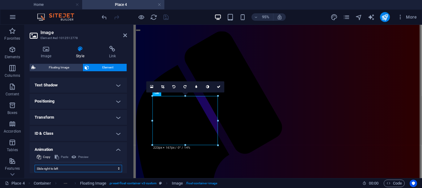
select select "scroll"
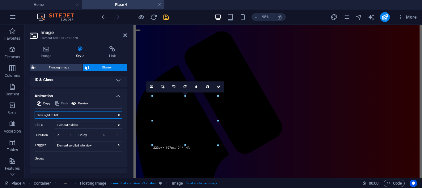
scroll to position [219, 0]
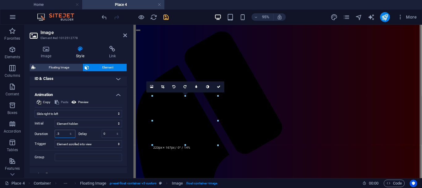
click at [61, 135] on input ".5" at bounding box center [65, 133] width 20 height 7
type input "5"
type input "6"
click at [126, 35] on icon at bounding box center [125, 35] width 4 height 5
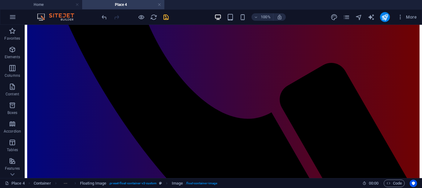
scroll to position [335, 0]
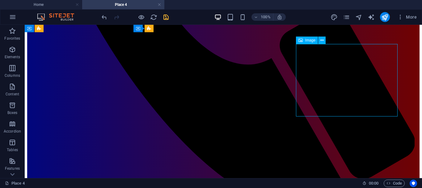
select select "%"
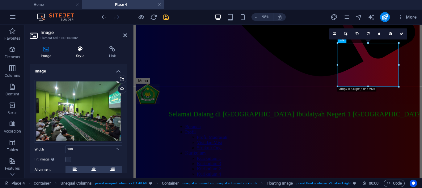
click at [81, 49] on icon at bounding box center [80, 49] width 30 height 6
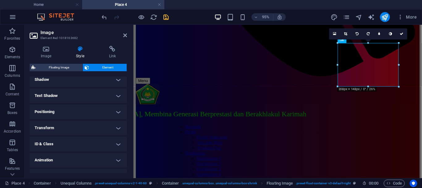
scroll to position [165, 0]
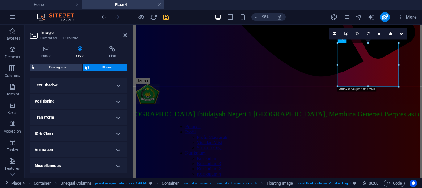
click at [117, 148] on h4 "Animation" at bounding box center [78, 149] width 97 height 15
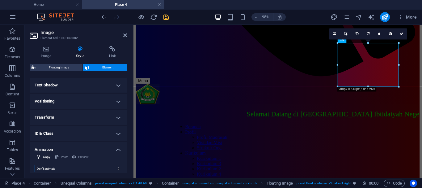
click at [77, 168] on select "Don't animate Show / Hide Slide up/down Zoom in/out Slide left to right Slide r…" at bounding box center [78, 167] width 87 height 7
select select "move-left-to-right"
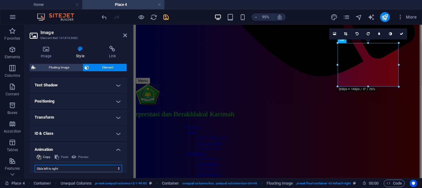
click at [35, 164] on select "Don't animate Show / Hide Slide up/down Zoom in/out Slide left to right Slide r…" at bounding box center [78, 167] width 87 height 7
select select "scroll"
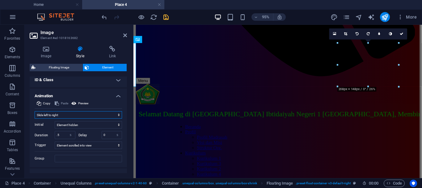
scroll to position [228, 0]
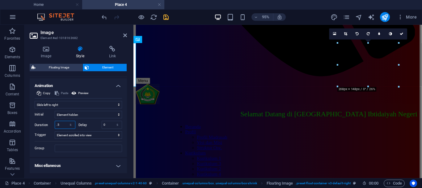
click at [63, 123] on input ".5" at bounding box center [65, 124] width 20 height 7
type input "6"
click at [124, 34] on icon at bounding box center [125, 35] width 4 height 5
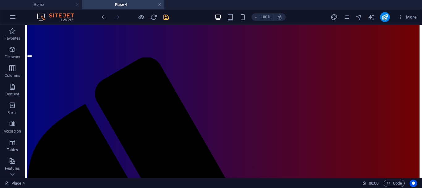
scroll to position [0, 0]
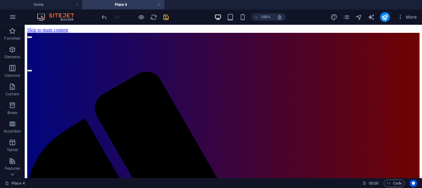
drag, startPoint x: 420, startPoint y: 86, endPoint x: 447, endPoint y: 42, distance: 51.5
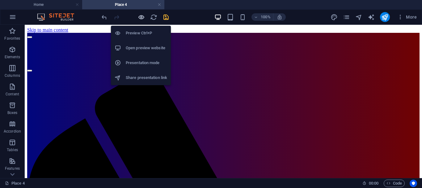
click at [141, 17] on icon "button" at bounding box center [141, 17] width 7 height 7
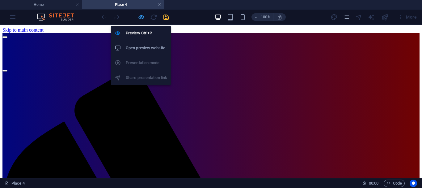
click at [139, 16] on icon "button" at bounding box center [141, 17] width 7 height 7
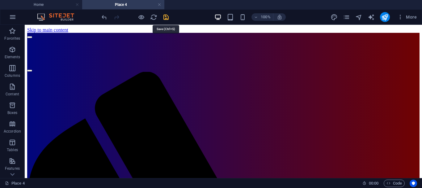
click at [165, 16] on icon "save" at bounding box center [166, 17] width 7 height 7
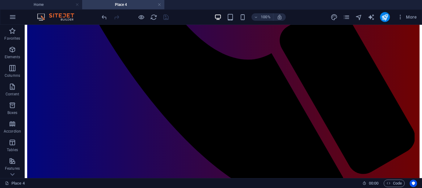
scroll to position [384, 0]
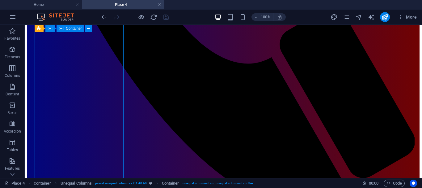
select select "rem"
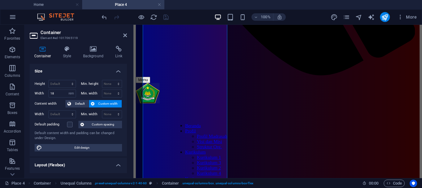
scroll to position [432, 0]
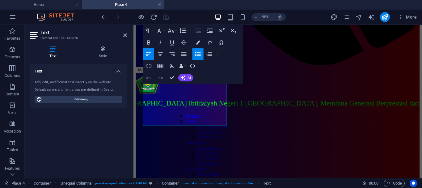
scroll to position [397, 0]
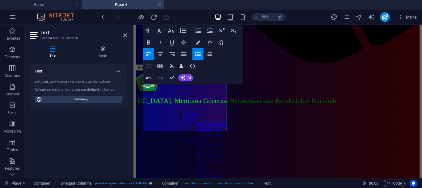
click at [149, 65] on icon "button" at bounding box center [148, 65] width 7 height 7
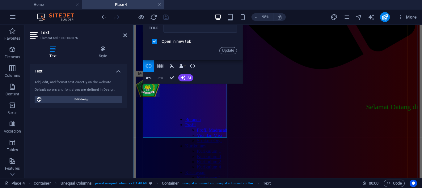
scroll to position [0, 0]
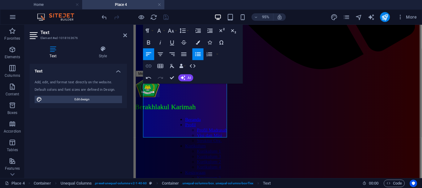
type input "​"
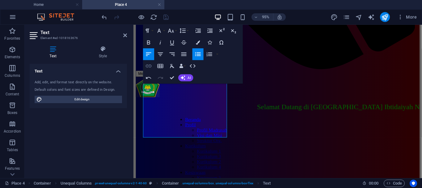
click at [149, 65] on icon "button" at bounding box center [148, 65] width 7 height 7
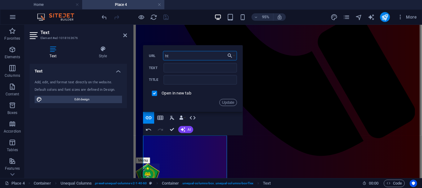
type input "h"
paste input "[URL][DOMAIN_NAME]"
type input "[URL][DOMAIN_NAME]"
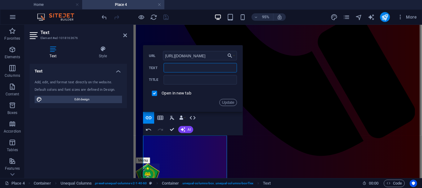
click at [223, 66] on input "​" at bounding box center [201, 67] width 74 height 9
click at [210, 66] on input "​Peserta Didik MIN 1 Kota Palangka Raya Raih Prestasi di" at bounding box center [201, 67] width 74 height 9
type input "​Peserta Didik MIN 1 Kota Palangka Raya Raih Prestasi di Ajang O2SN"
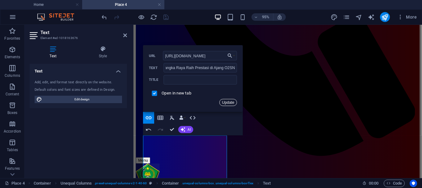
click at [228, 102] on button "Update" at bounding box center [228, 102] width 18 height 7
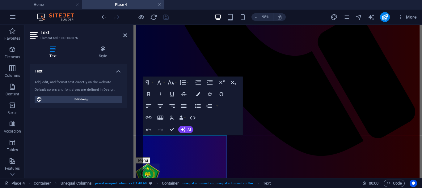
scroll to position [0, 0]
click at [125, 35] on icon at bounding box center [125, 35] width 4 height 5
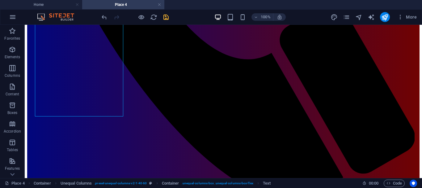
scroll to position [394, 0]
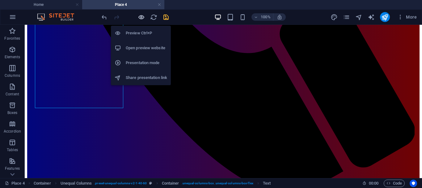
click at [141, 17] on icon "button" at bounding box center [141, 17] width 7 height 7
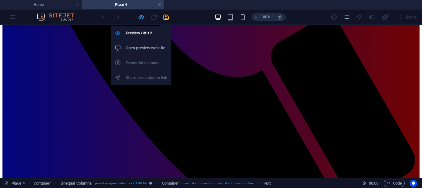
scroll to position [386, 0]
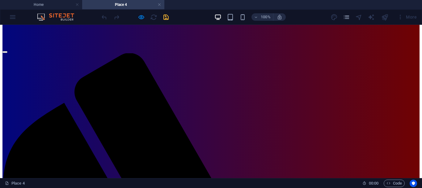
scroll to position [0, 0]
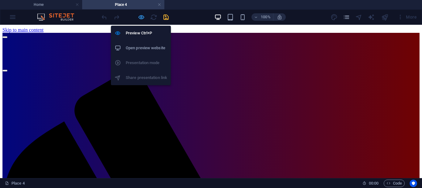
click at [142, 18] on icon "button" at bounding box center [141, 17] width 7 height 7
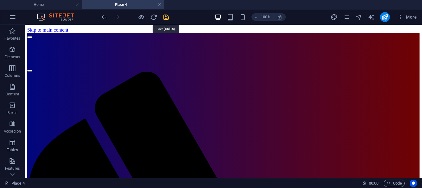
click at [166, 18] on icon "save" at bounding box center [166, 17] width 7 height 7
click at [382, 16] on icon "publish" at bounding box center [384, 17] width 7 height 7
